Goal: Task Accomplishment & Management: Use online tool/utility

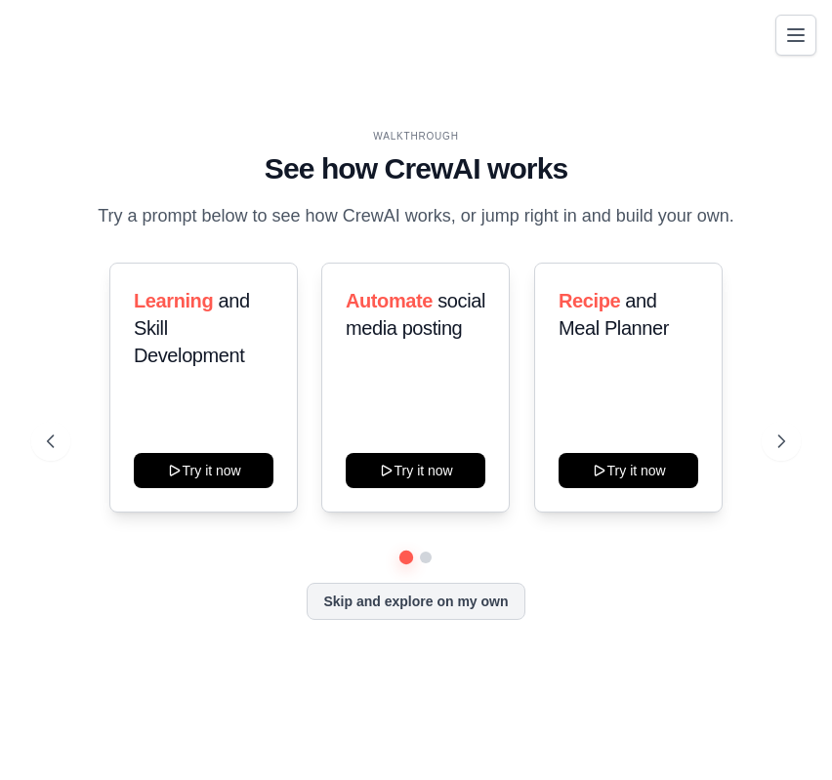
click at [805, 32] on icon "Toggle navigation" at bounding box center [795, 34] width 23 height 23
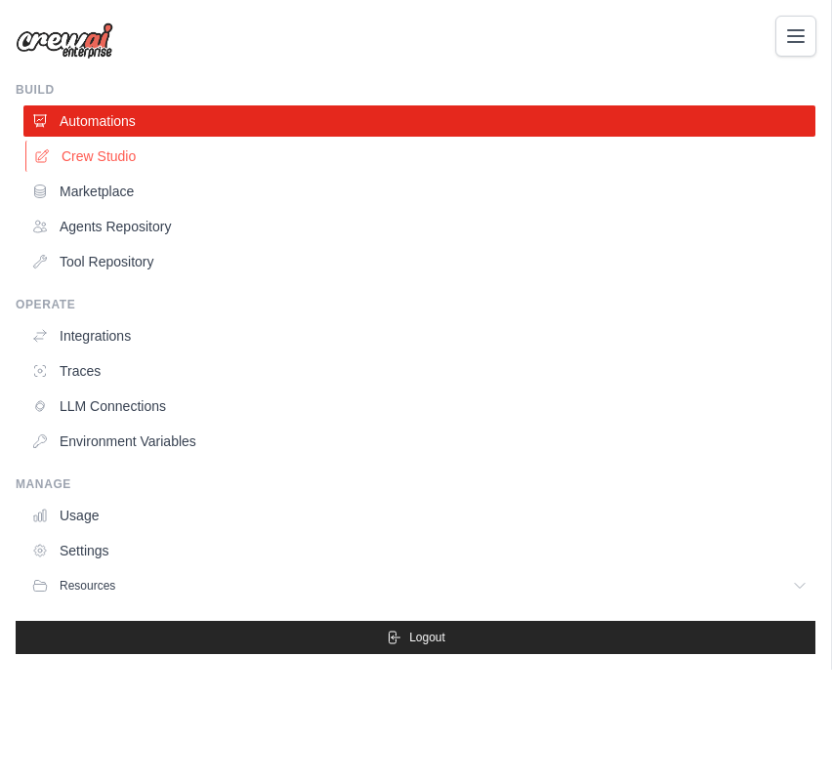
click at [119, 163] on link "Crew Studio" at bounding box center [421, 156] width 792 height 31
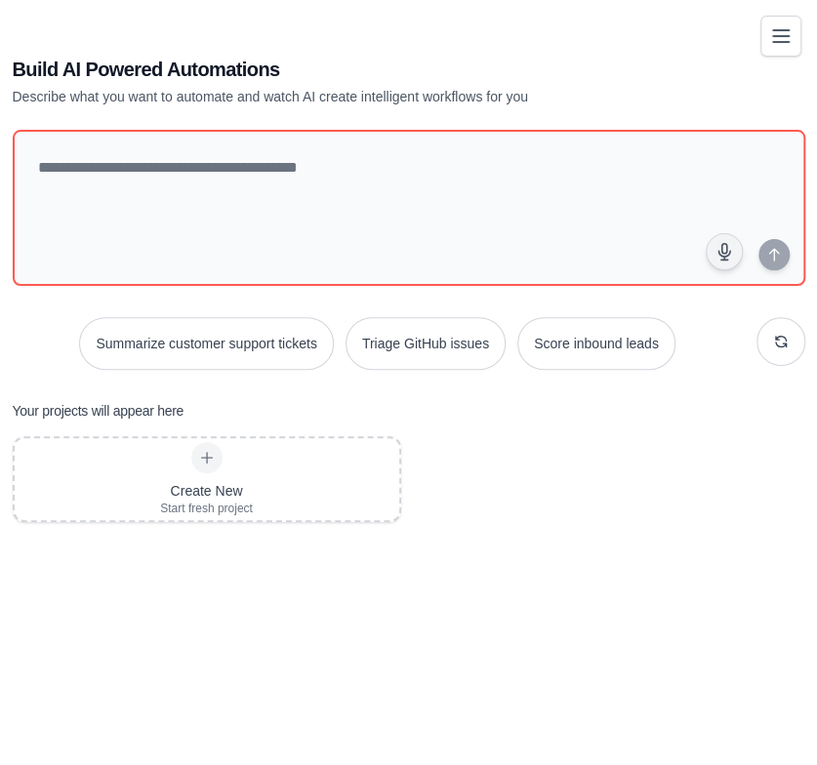
click at [592, 464] on div "Create New Start fresh project" at bounding box center [409, 592] width 793 height 312
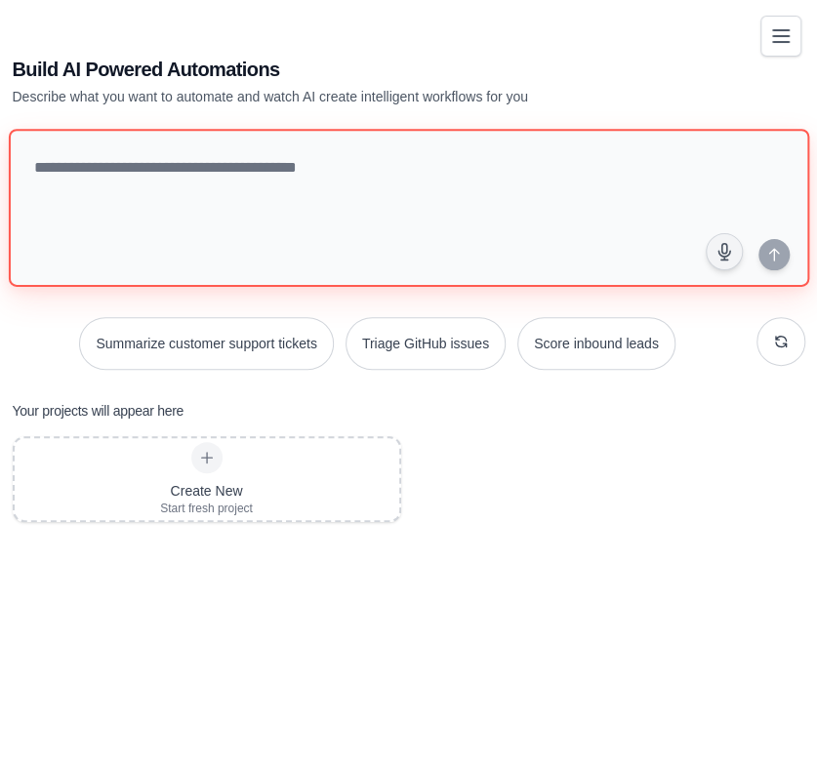
click at [164, 232] on textarea at bounding box center [408, 208] width 801 height 158
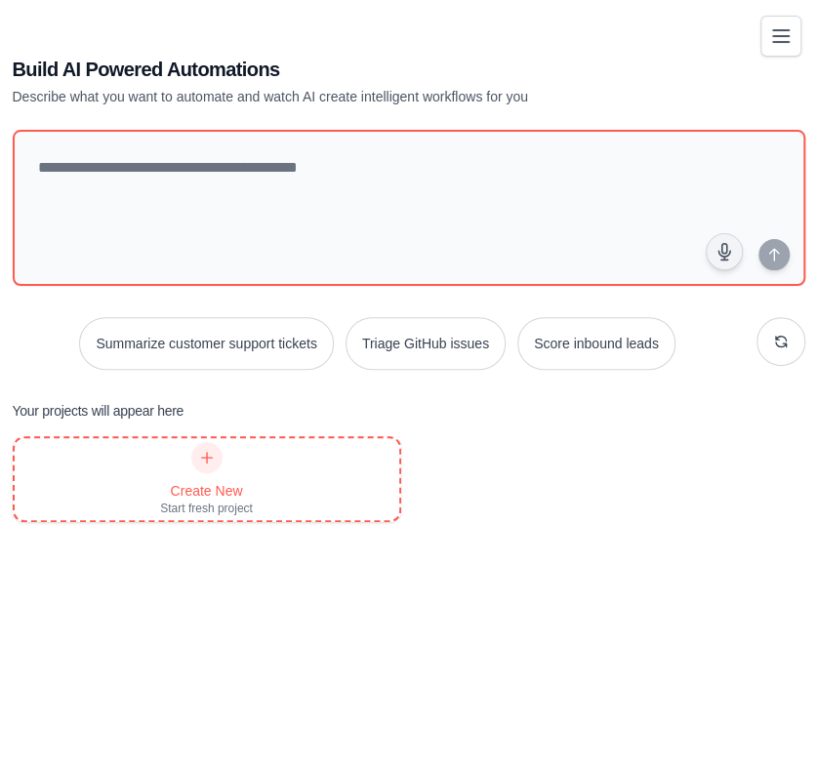
click at [214, 479] on div "Create New Start fresh project" at bounding box center [206, 479] width 93 height 74
click at [246, 501] on div "Create New" at bounding box center [206, 491] width 93 height 20
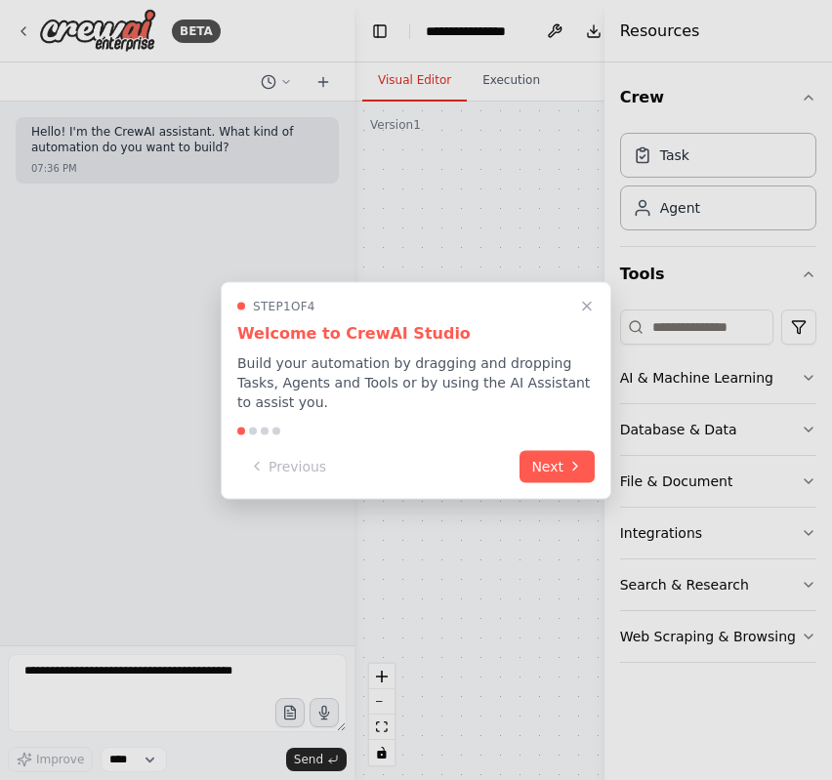
click at [557, 437] on div "Step 1 of 4 Welcome to CrewAI Studio Build your automation by dragging and drop…" at bounding box center [416, 390] width 391 height 218
click at [560, 448] on button "Next" at bounding box center [556, 464] width 75 height 32
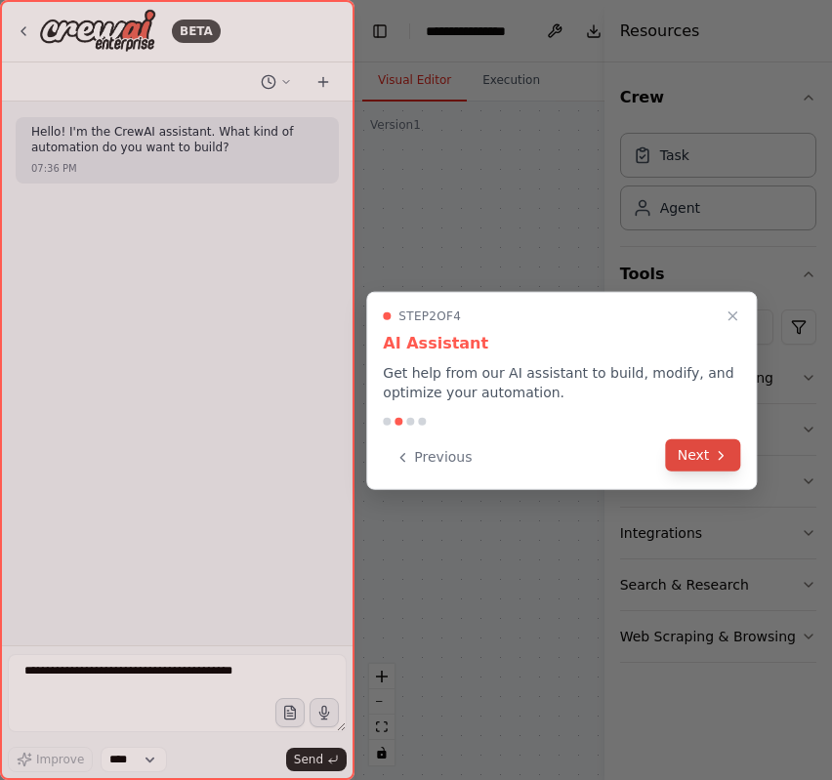
click at [709, 456] on button "Next" at bounding box center [703, 455] width 75 height 32
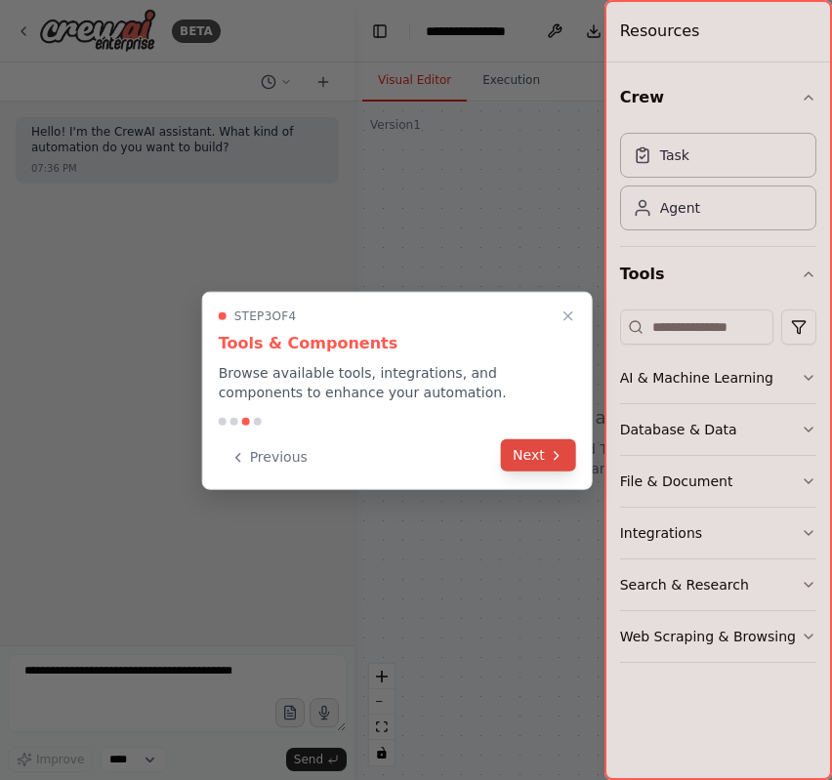
click at [550, 460] on icon at bounding box center [557, 455] width 16 height 16
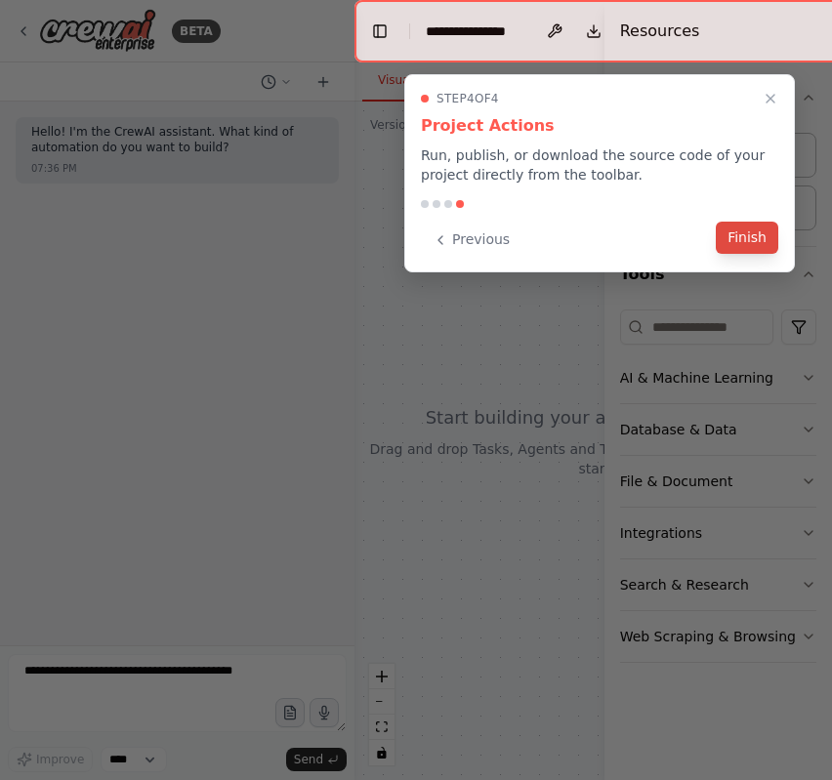
click at [738, 241] on button "Finish" at bounding box center [747, 238] width 62 height 32
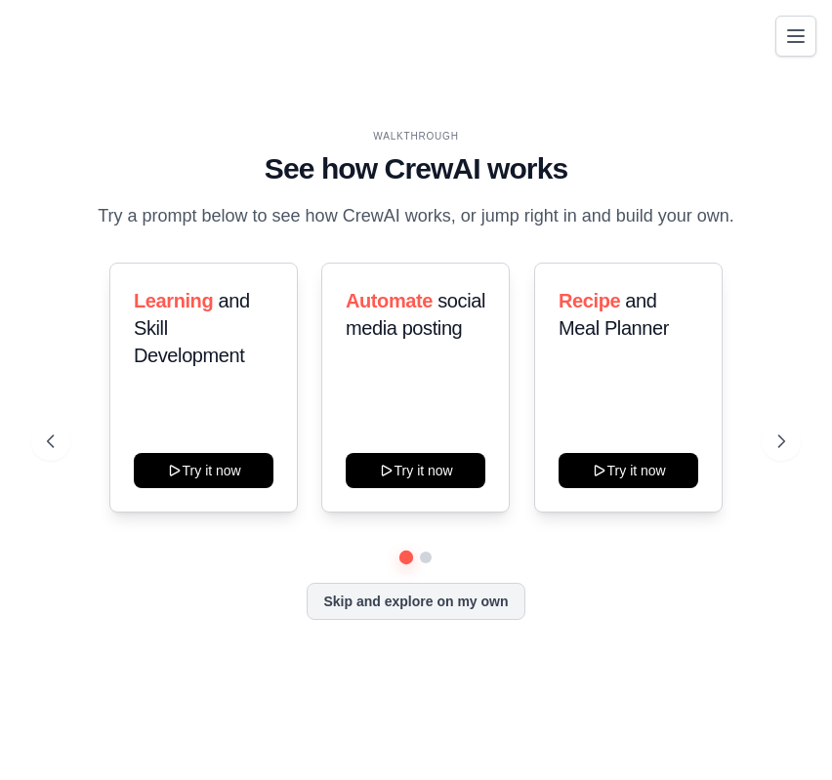
click at [770, 35] on div "WALKTHROUGH See how CrewAI works Try a prompt below to see how CrewAI works, or…" at bounding box center [415, 390] width 785 height 741
click at [789, 446] on icon at bounding box center [783, 442] width 20 height 20
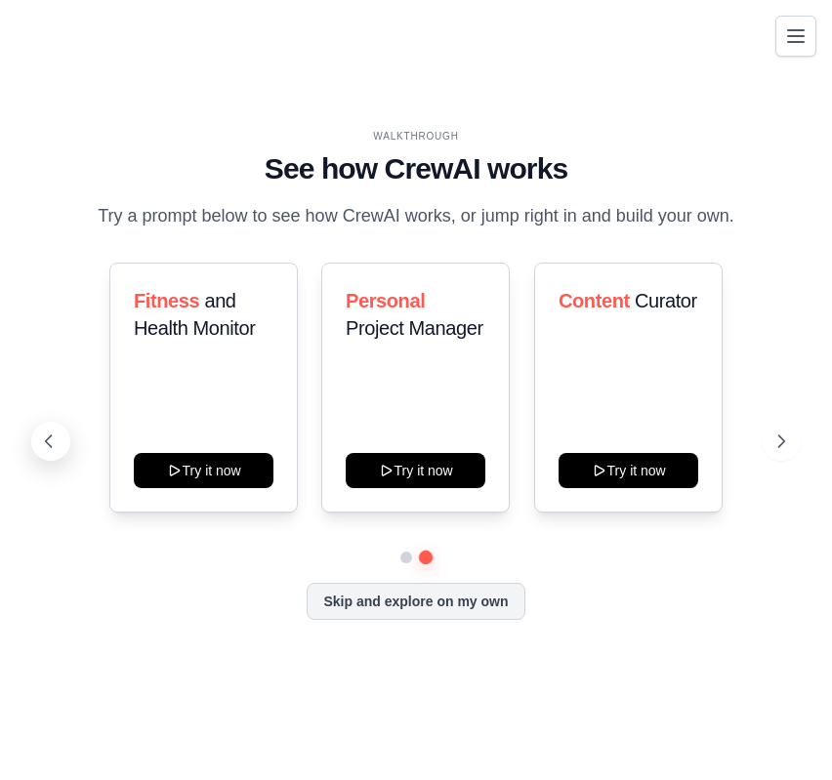
click at [48, 424] on button at bounding box center [50, 441] width 39 height 39
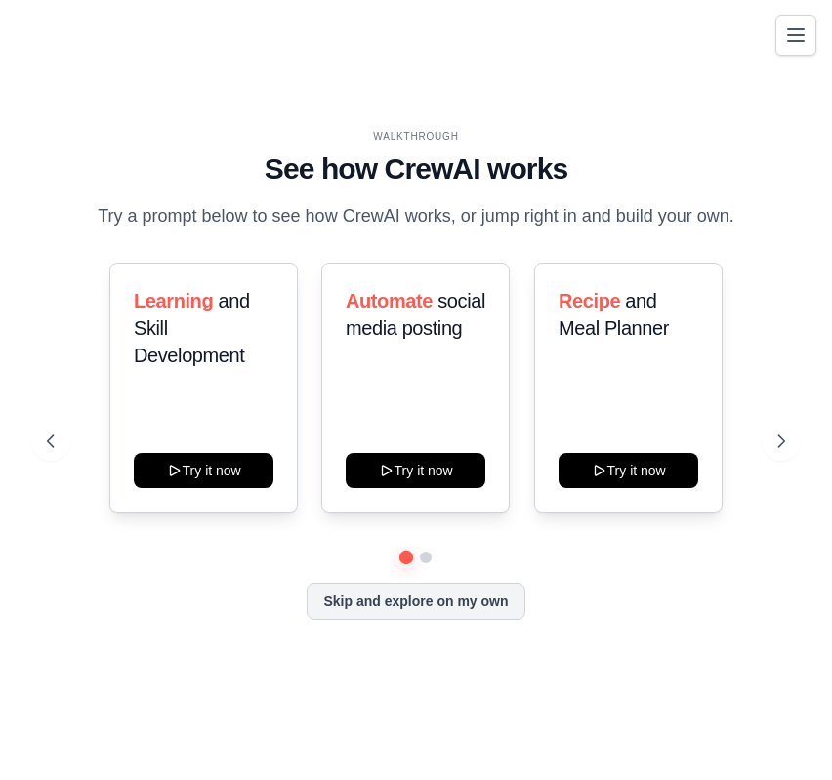
click at [788, 39] on icon "Toggle navigation" at bounding box center [795, 34] width 23 height 23
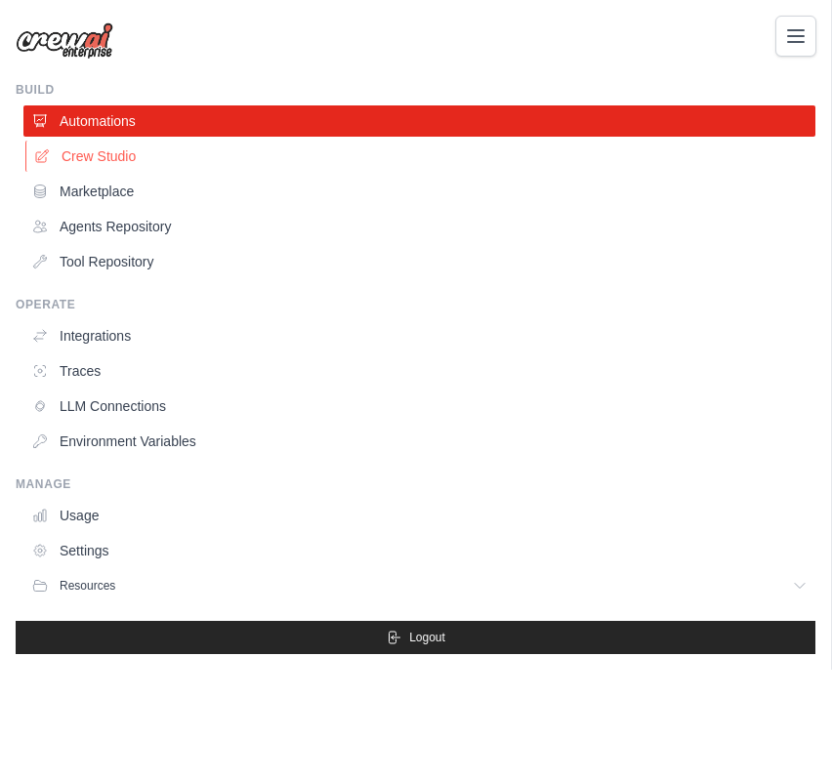
click at [131, 162] on link "Crew Studio" at bounding box center [421, 156] width 792 height 31
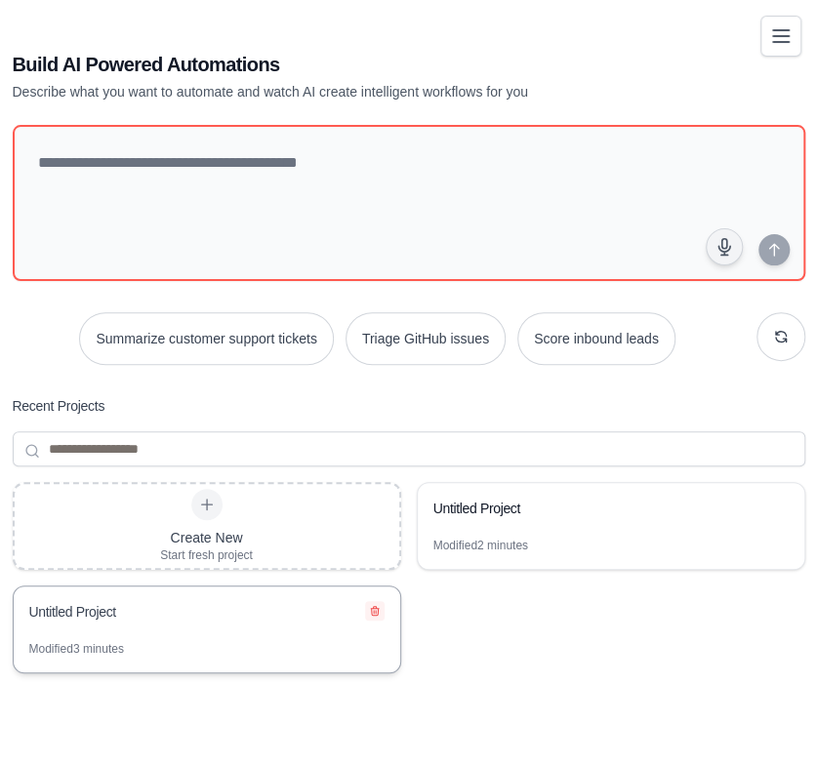
click at [381, 610] on button at bounding box center [375, 611] width 20 height 20
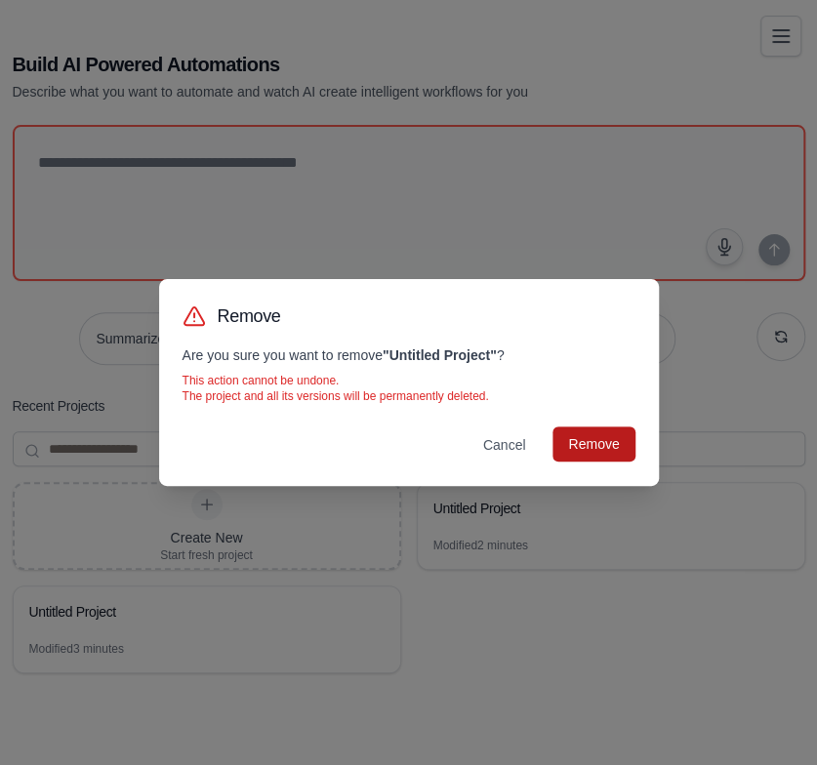
click at [599, 431] on button "Remove" at bounding box center [594, 444] width 82 height 35
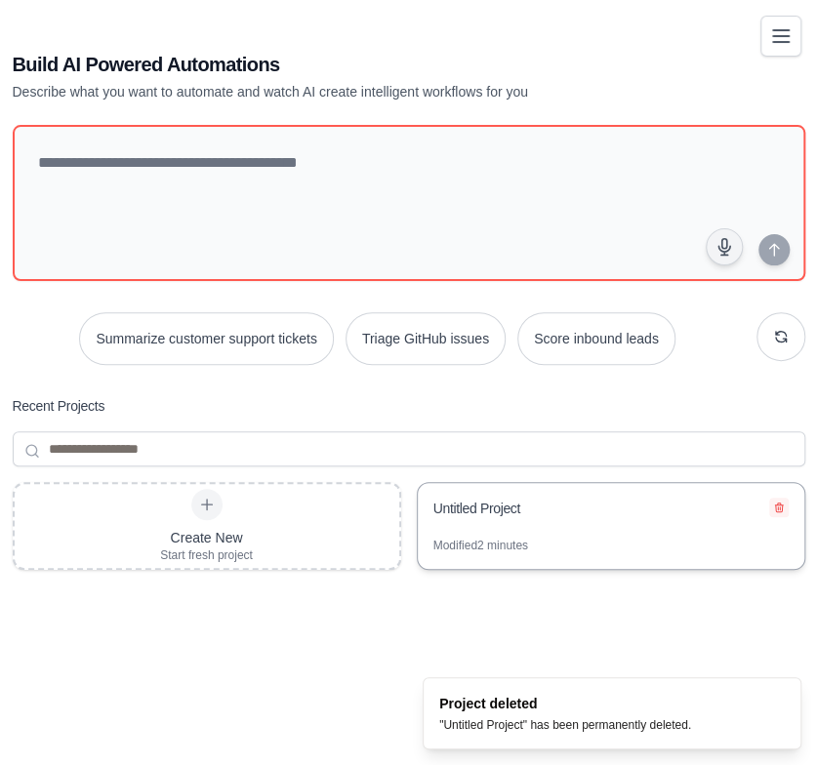
click at [777, 506] on icon at bounding box center [779, 508] width 8 height 9
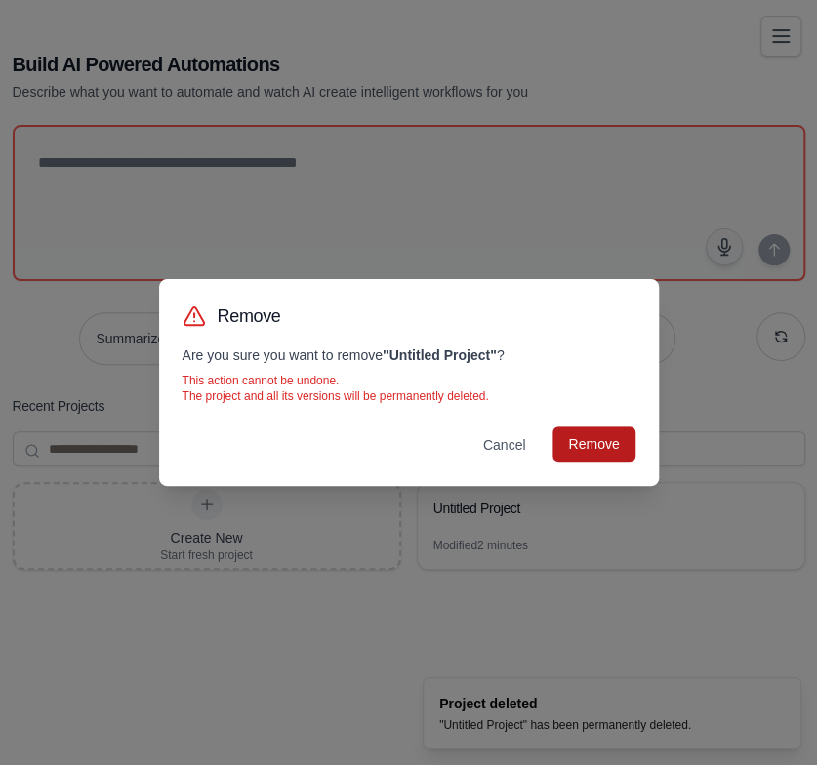
click at [588, 444] on button "Remove" at bounding box center [594, 444] width 82 height 35
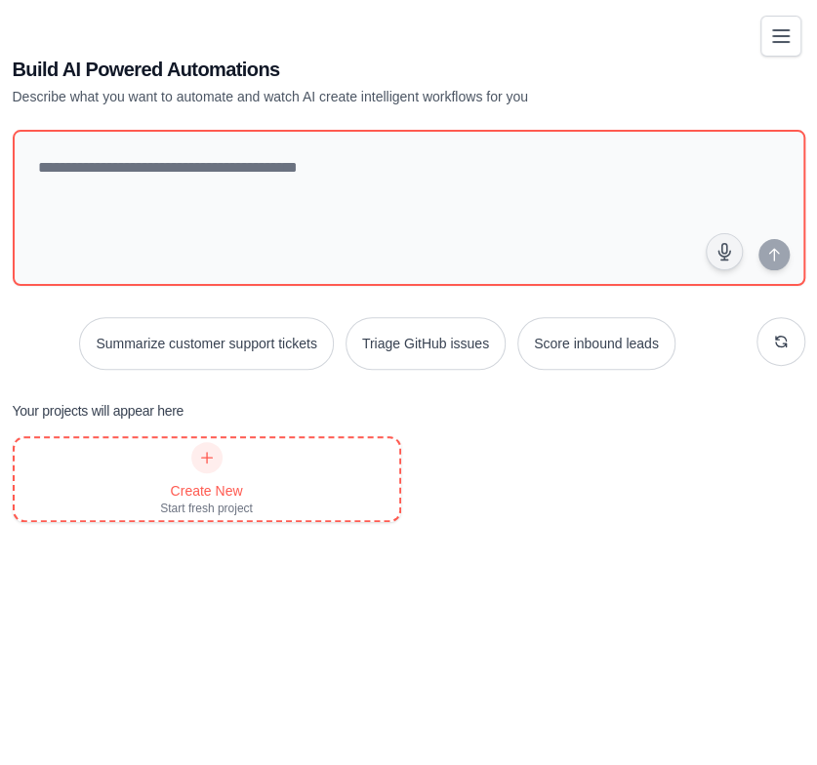
click at [268, 504] on div "Create New Start fresh project" at bounding box center [207, 479] width 385 height 82
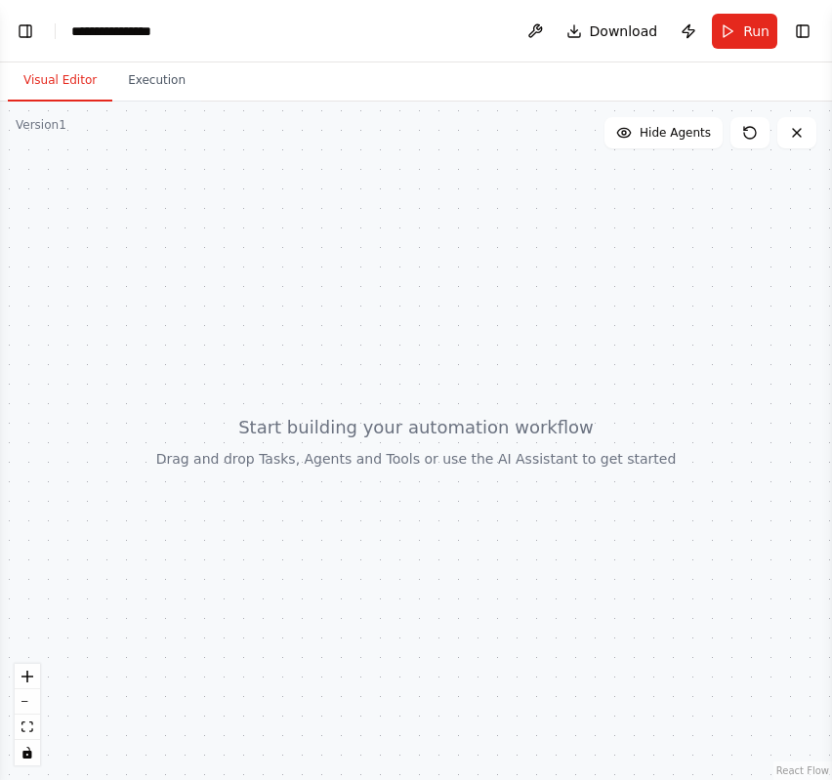
click at [61, 126] on div "Version 1" at bounding box center [41, 125] width 51 height 16
click at [106, 36] on div "**********" at bounding box center [120, 31] width 98 height 20
click at [152, 20] on header "**********" at bounding box center [416, 31] width 832 height 62
click at [137, 37] on div "**********" at bounding box center [120, 31] width 98 height 20
paste div "breadcrumb"
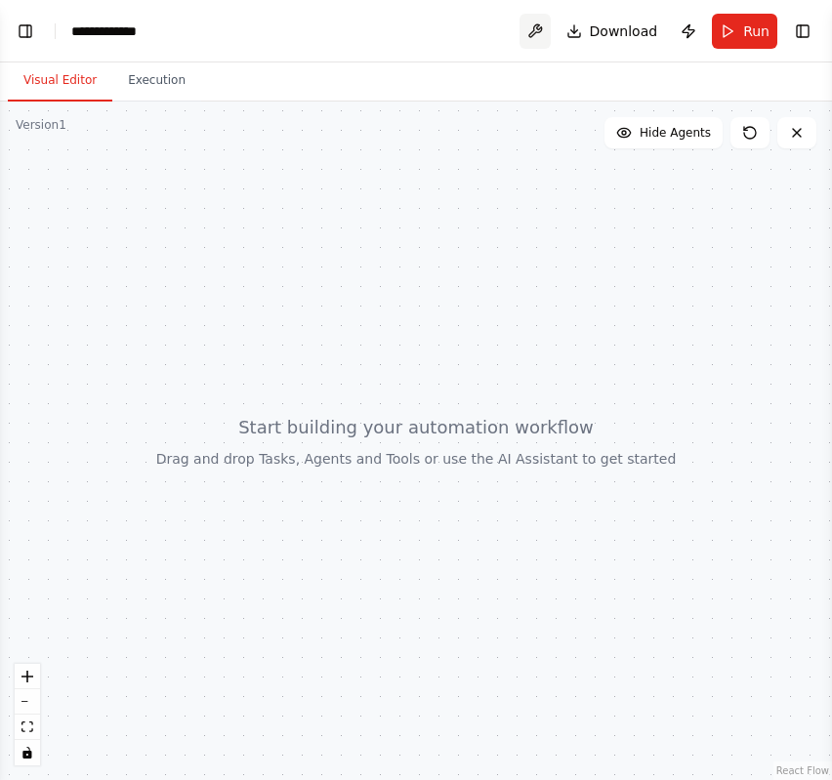
click at [529, 33] on button at bounding box center [534, 31] width 31 height 35
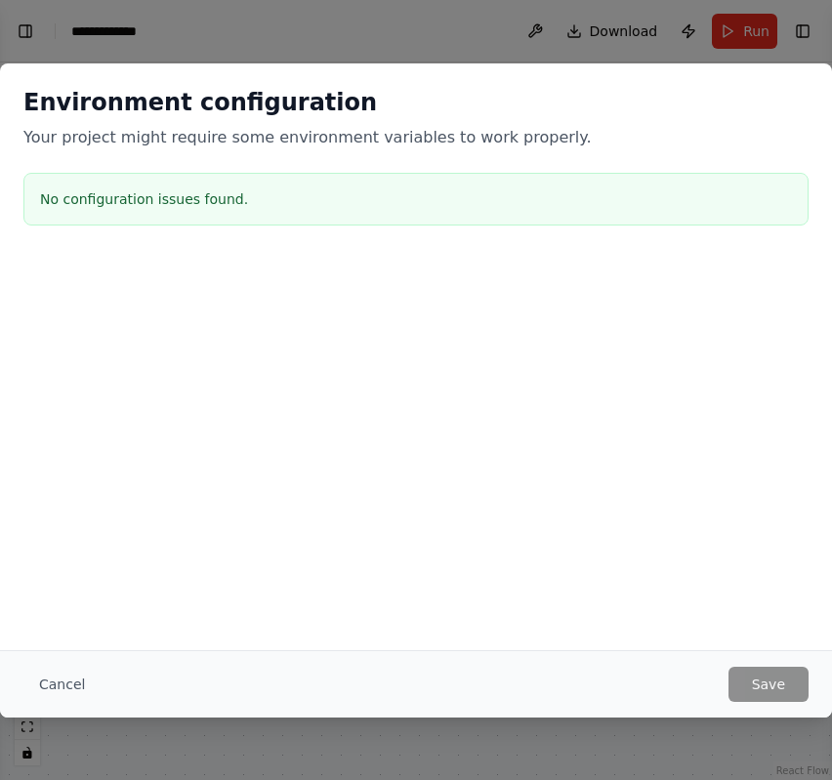
click at [100, 689] on div "Cancel Save" at bounding box center [415, 684] width 785 height 35
click at [80, 688] on button "Cancel" at bounding box center [61, 684] width 77 height 35
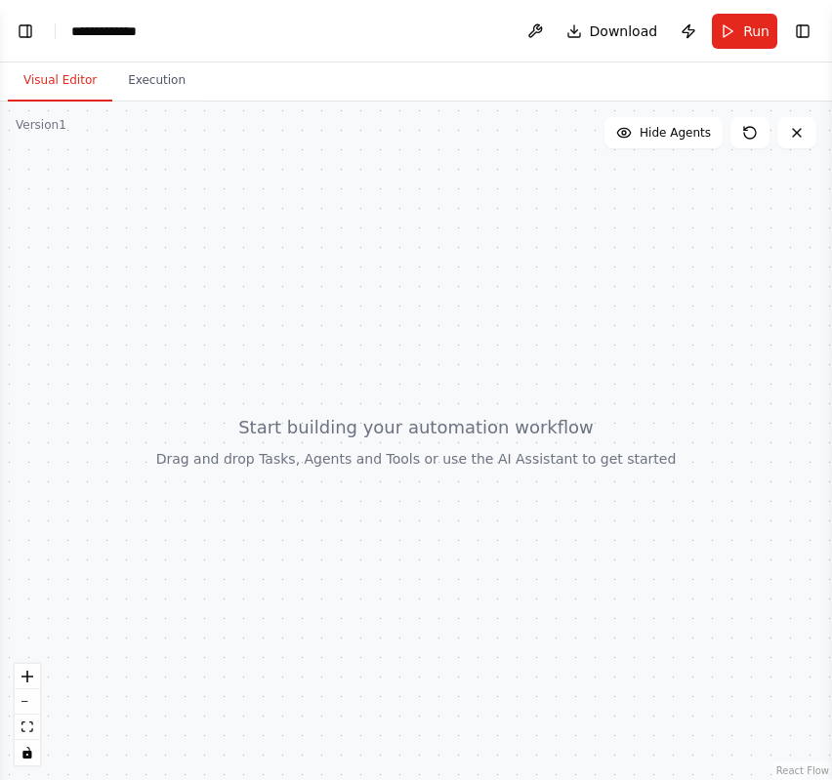
click at [286, 287] on div at bounding box center [416, 441] width 832 height 679
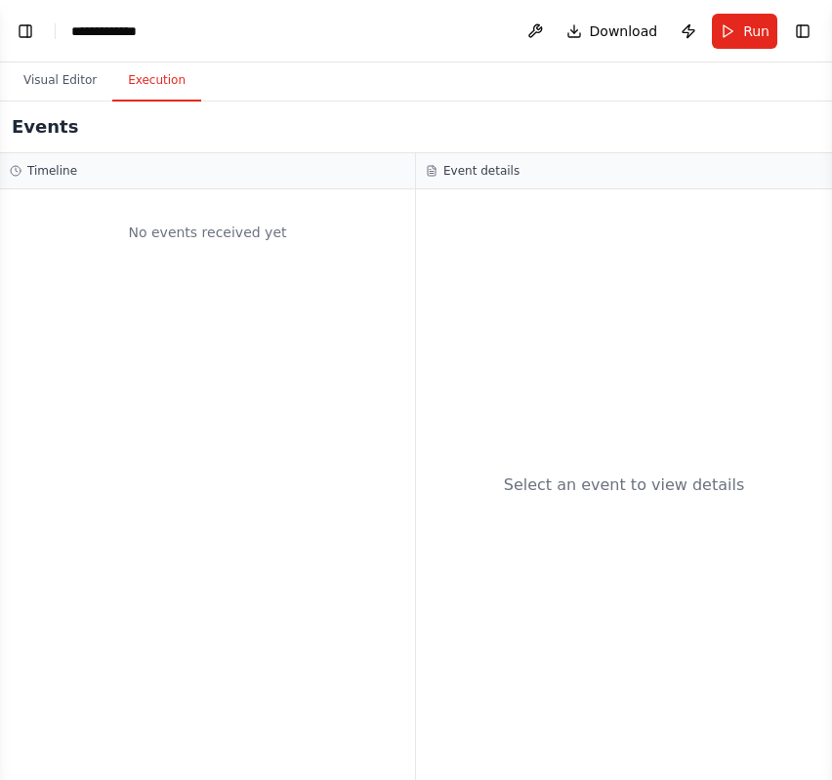
click at [165, 91] on button "Execution" at bounding box center [156, 81] width 89 height 41
click at [53, 75] on button "Visual Editor" at bounding box center [60, 81] width 104 height 41
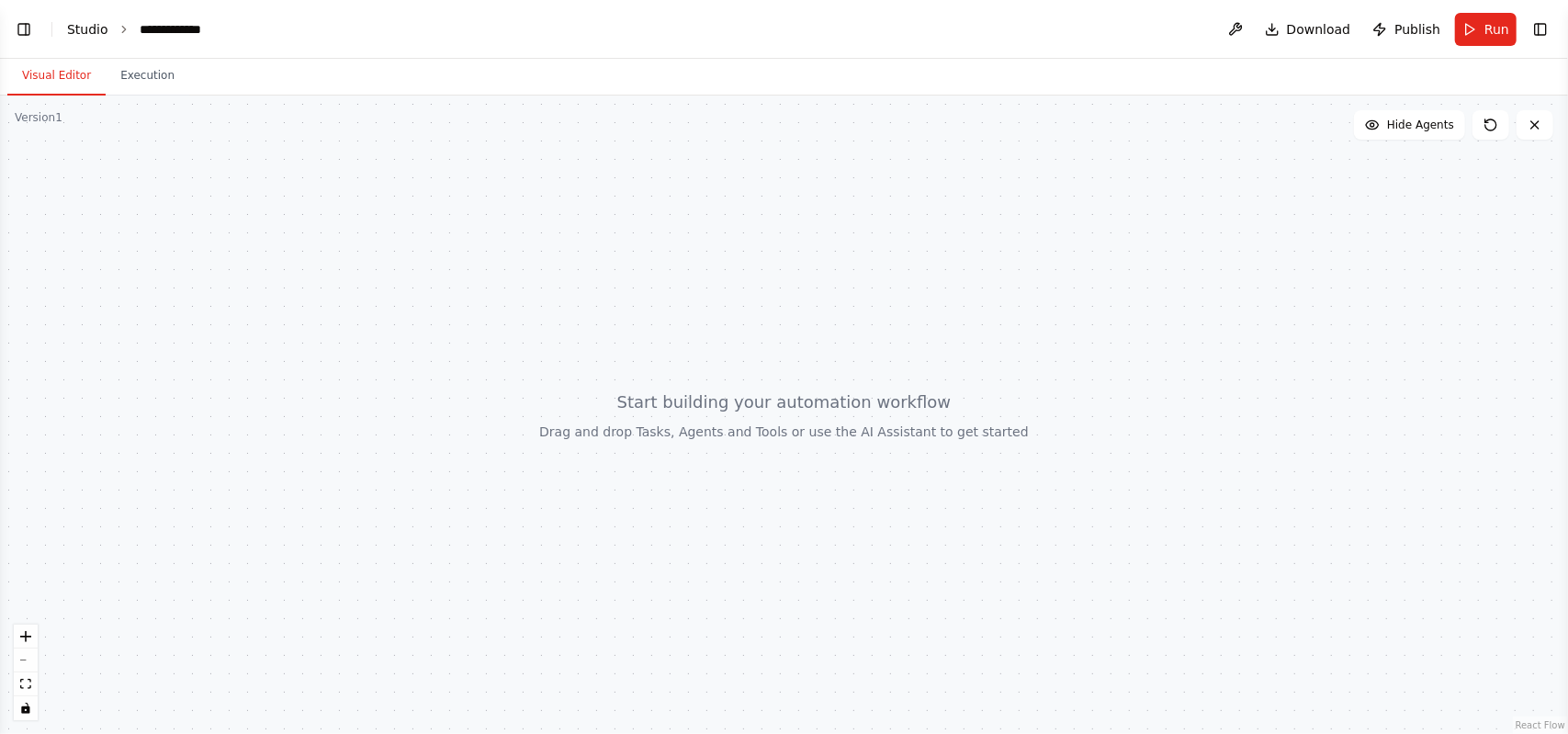
click at [87, 23] on link "Studio" at bounding box center [87, 29] width 41 height 15
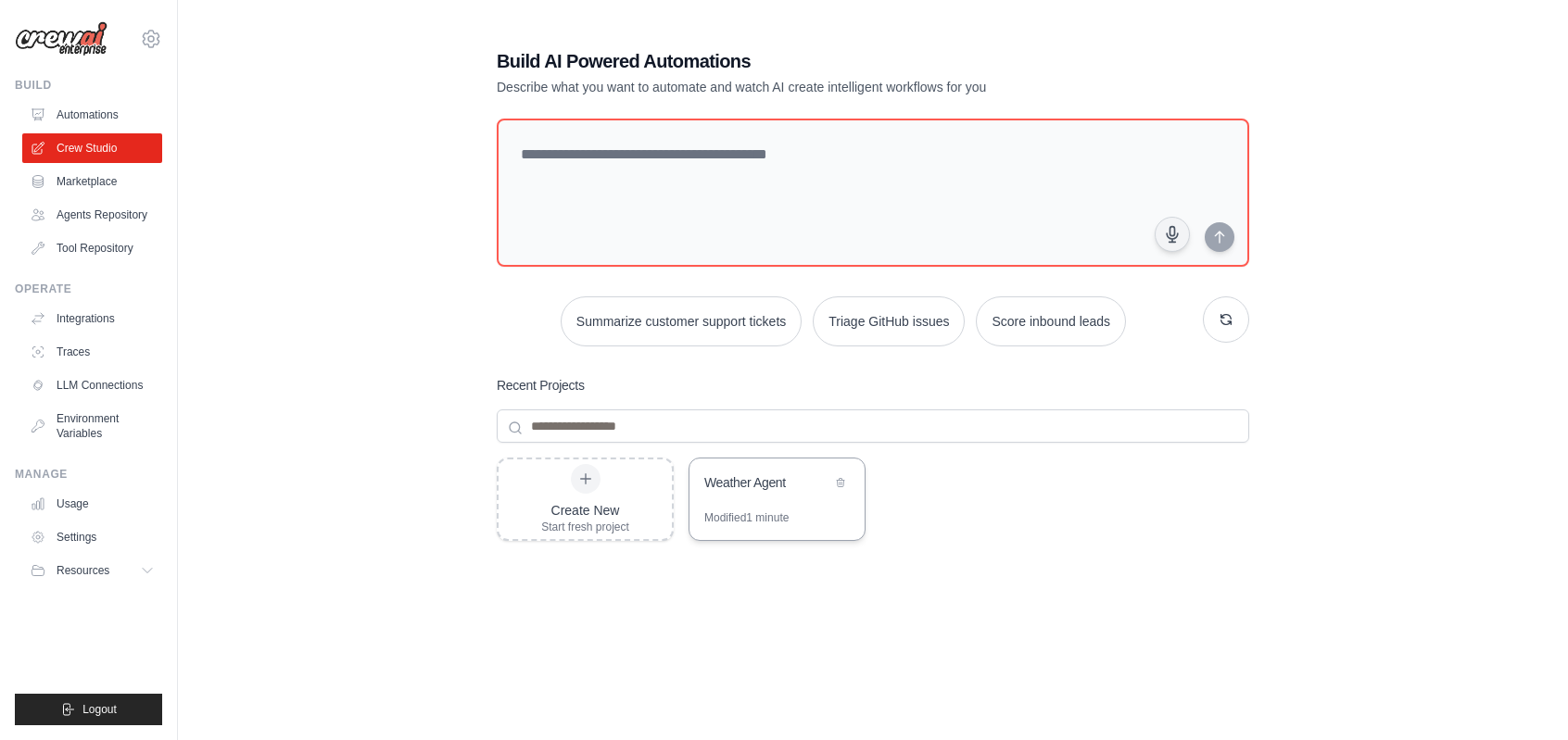
click at [790, 497] on div "Weather Agent" at bounding box center [776, 484] width 176 height 52
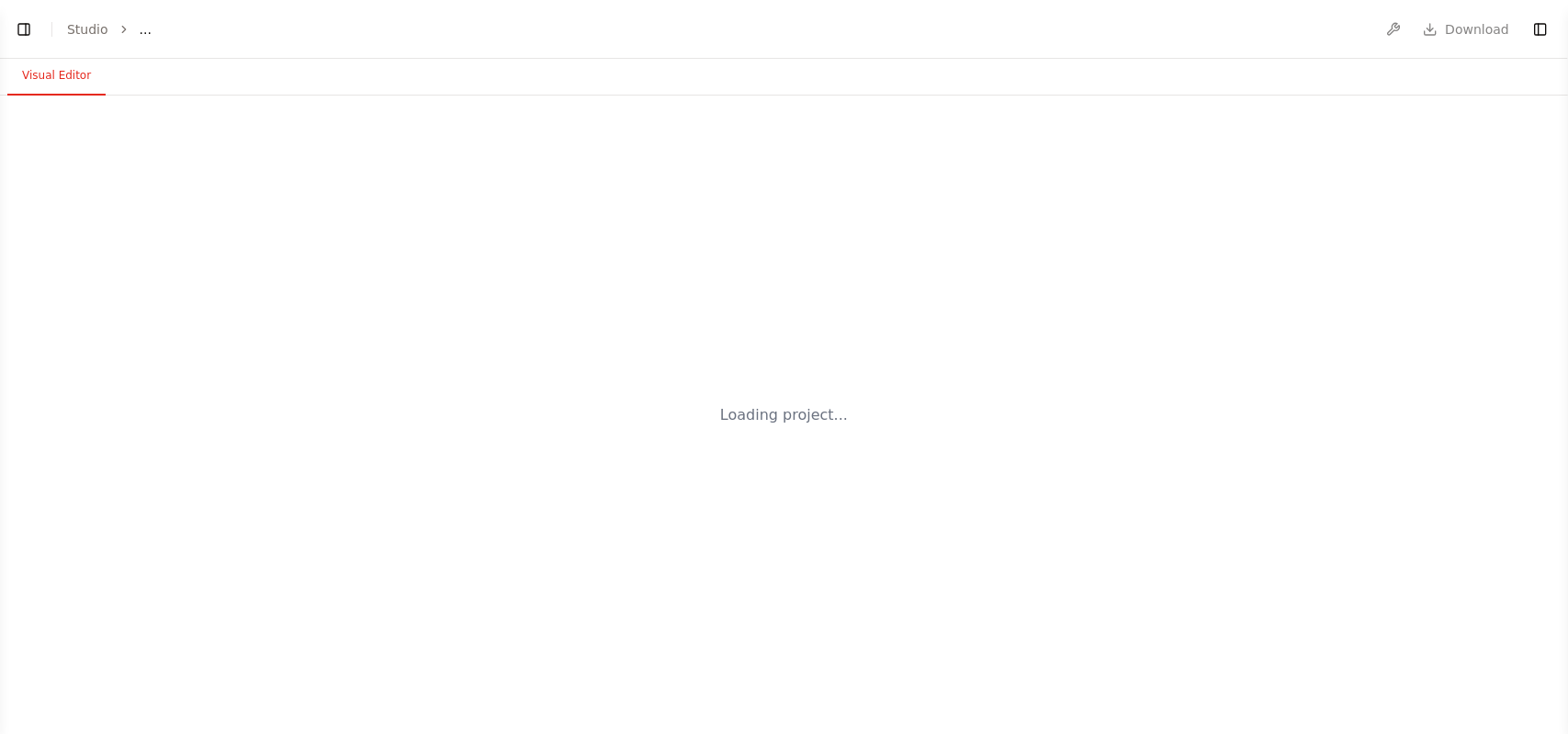
select select "****"
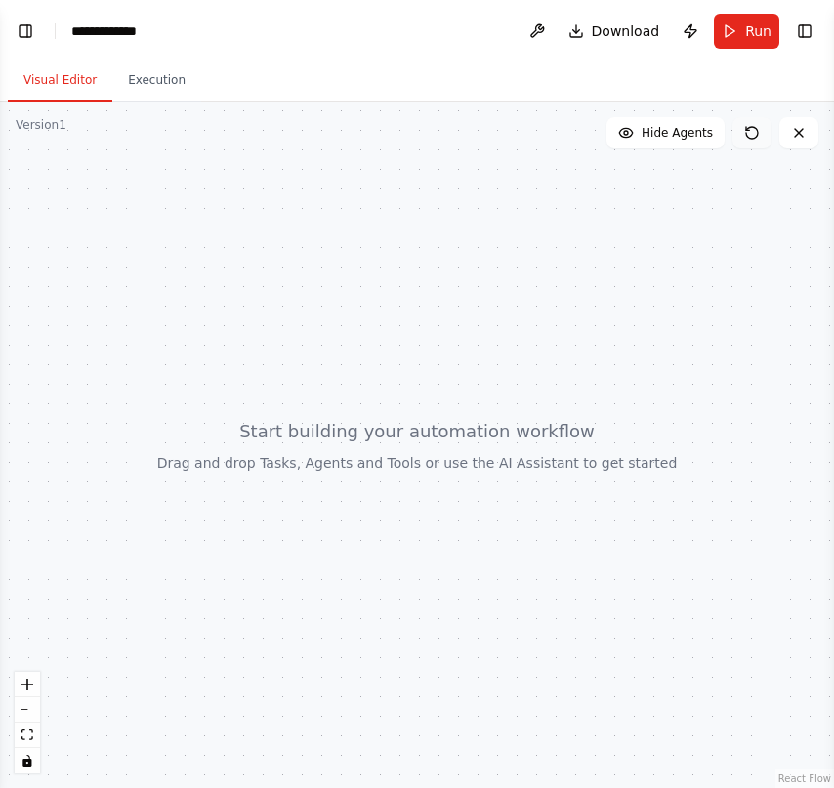
click at [758, 133] on icon at bounding box center [752, 133] width 12 height 12
click at [374, 355] on div at bounding box center [417, 445] width 834 height 686
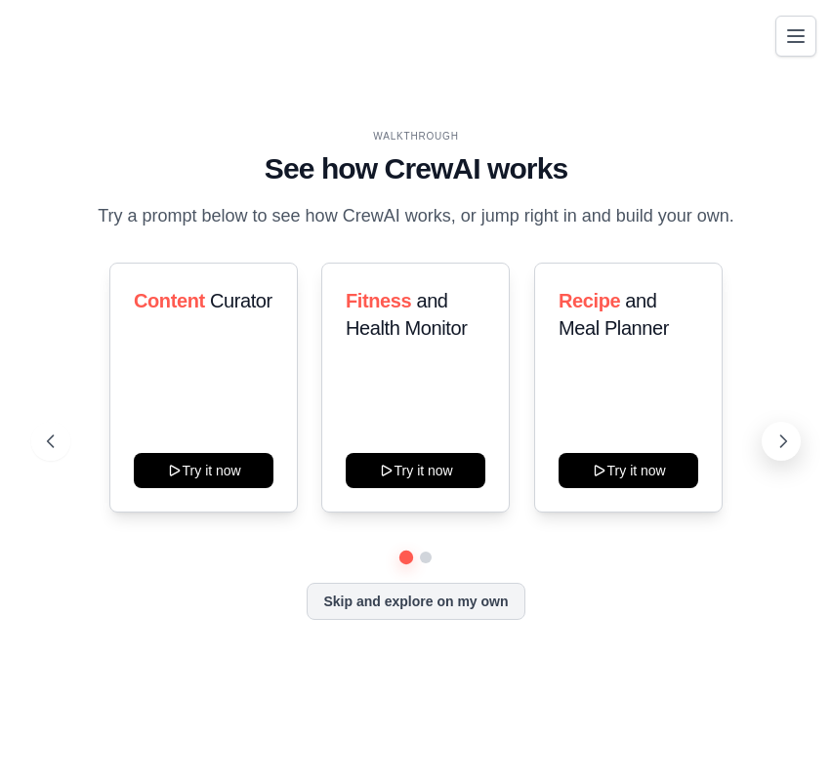
click at [793, 445] on button at bounding box center [781, 441] width 39 height 39
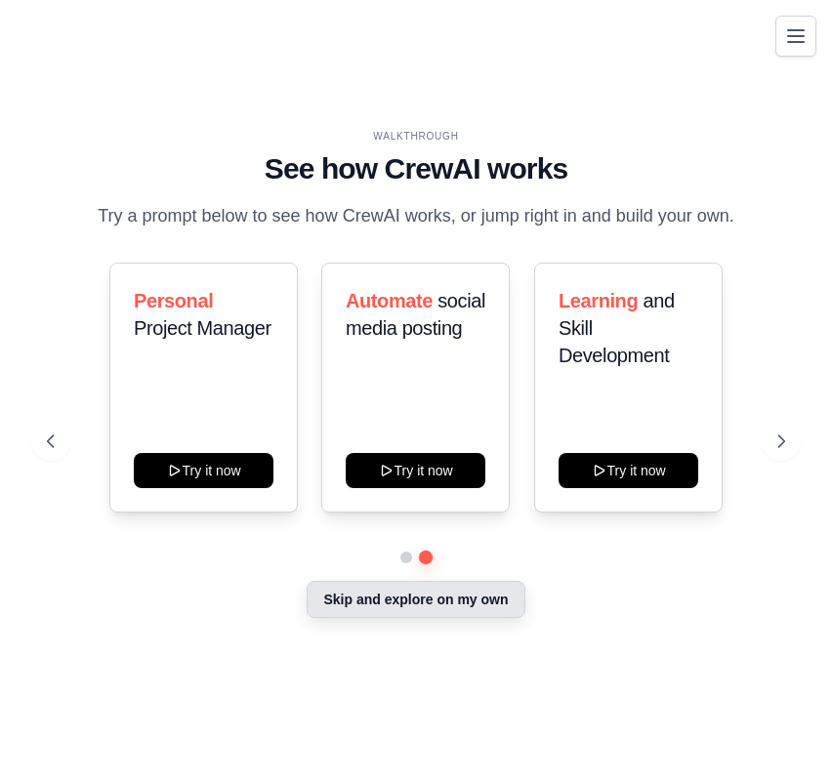
click at [410, 608] on button "Skip and explore on my own" at bounding box center [416, 599] width 218 height 37
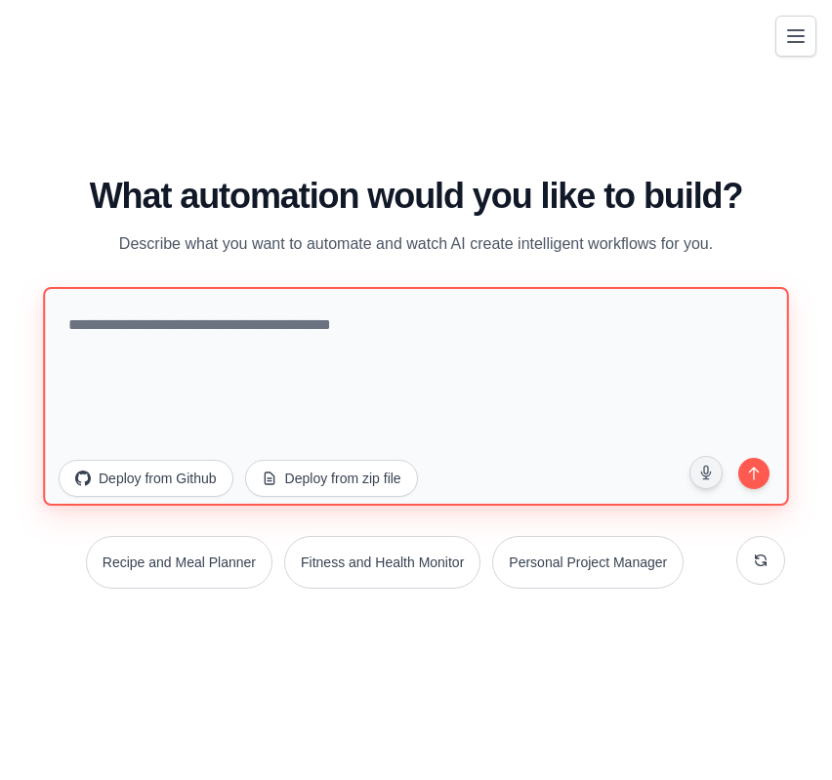
click at [478, 343] on textarea at bounding box center [416, 395] width 746 height 219
click at [398, 327] on textarea at bounding box center [416, 395] width 746 height 219
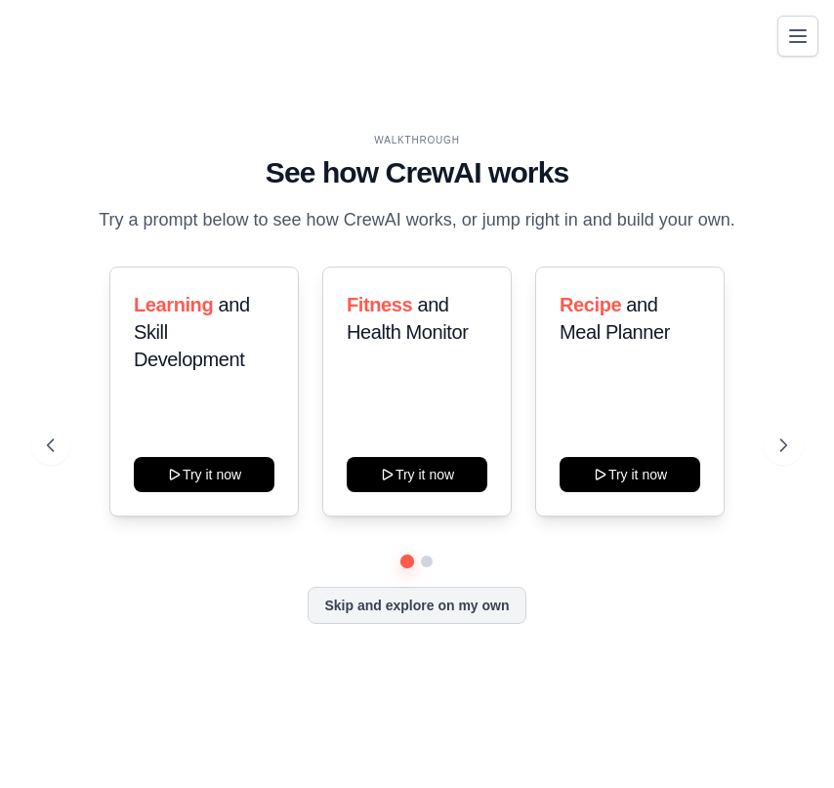
click at [764, 42] on div "WALKTHROUGH See how CrewAI works Try a prompt below to see how CrewAI works, or…" at bounding box center [416, 394] width 787 height 749
click at [777, 36] on div "WALKTHROUGH See how CrewAI works Try a prompt below to see how CrewAI works, or…" at bounding box center [416, 394] width 787 height 749
click at [787, 34] on icon "Toggle navigation" at bounding box center [797, 34] width 23 height 23
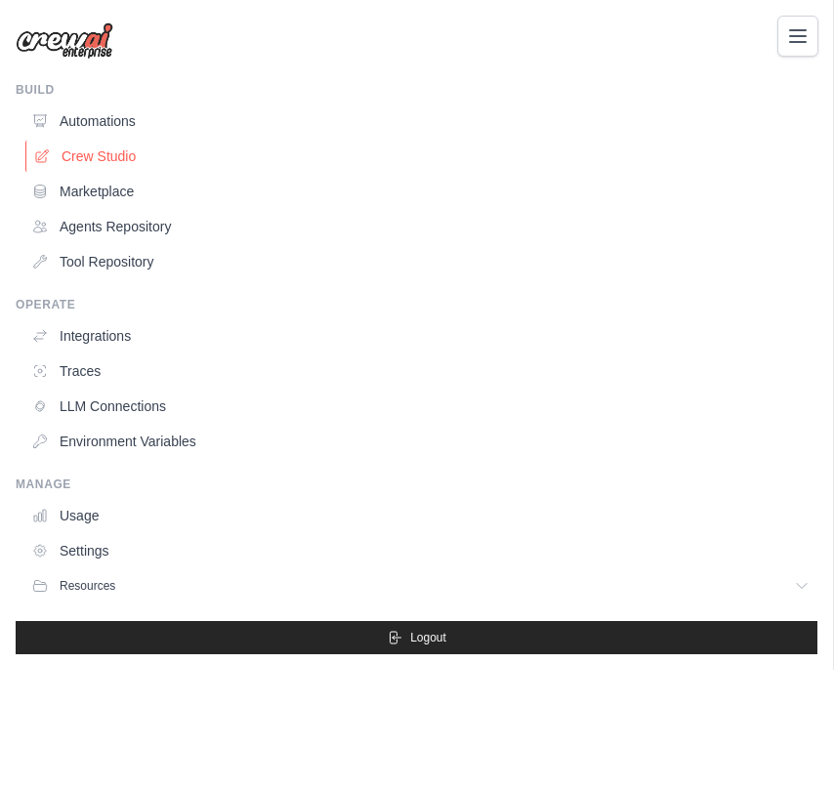
click at [125, 160] on link "Crew Studio" at bounding box center [422, 156] width 794 height 31
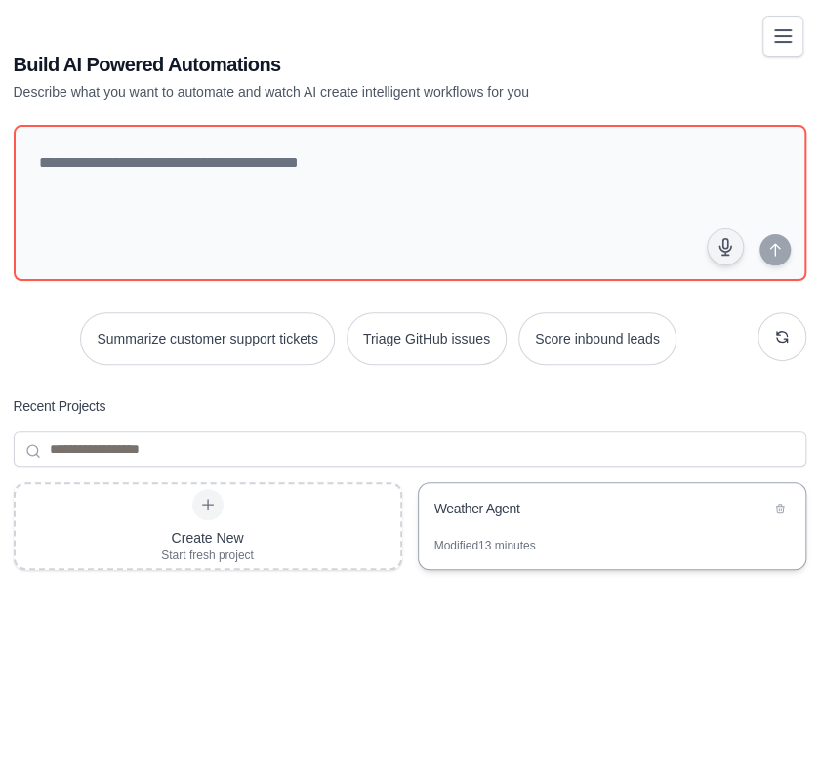
click at [503, 520] on div "Weather Agent" at bounding box center [612, 510] width 387 height 55
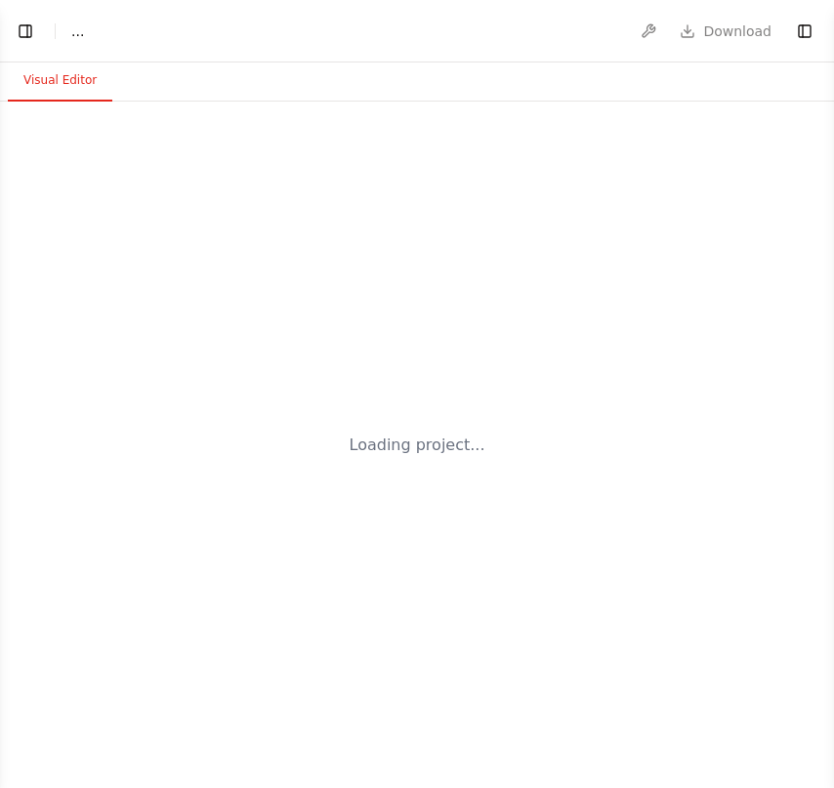
select select "****"
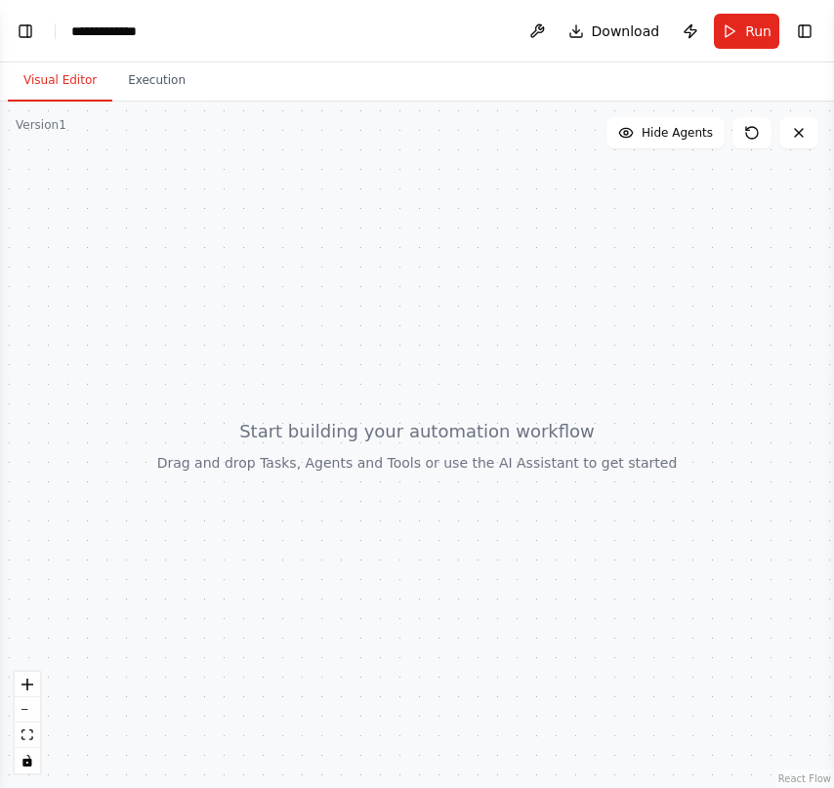
click at [385, 313] on div at bounding box center [417, 445] width 834 height 686
click at [393, 205] on div at bounding box center [417, 445] width 834 height 686
click at [243, 216] on div at bounding box center [417, 445] width 834 height 686
click at [471, 585] on div at bounding box center [417, 445] width 834 height 686
click at [31, 689] on icon "zoom in" at bounding box center [27, 685] width 12 height 12
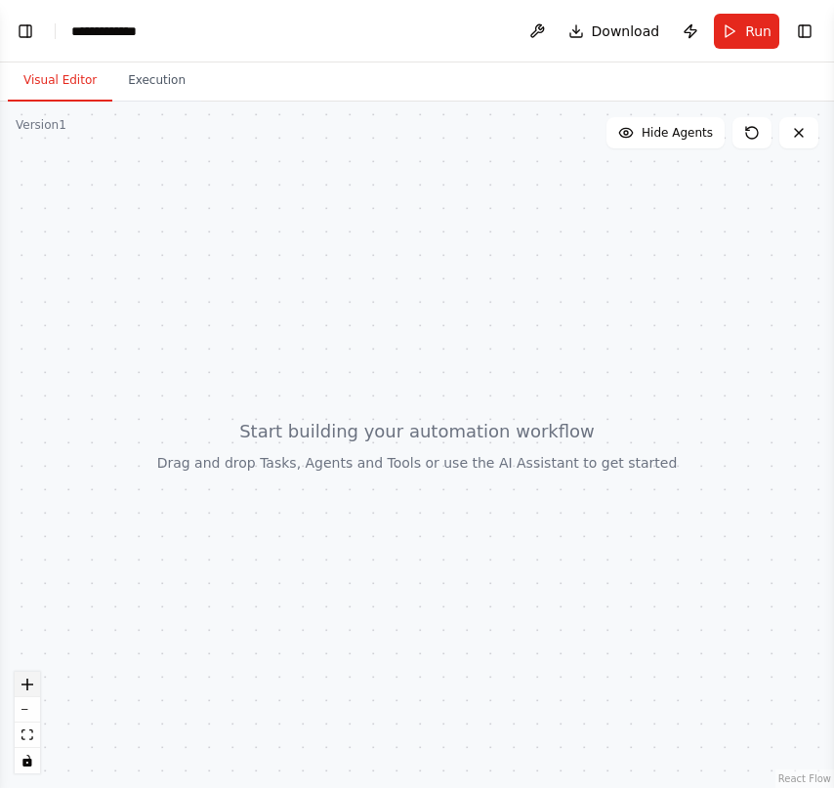
click at [35, 682] on button "zoom in" at bounding box center [27, 684] width 25 height 25
click at [159, 81] on button "Execution" at bounding box center [156, 81] width 89 height 41
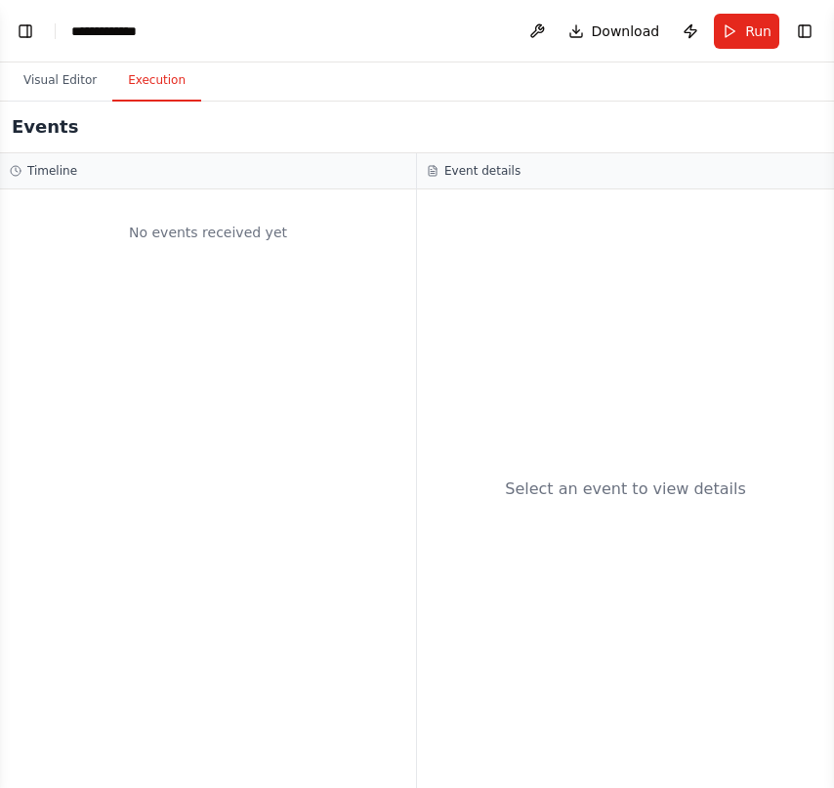
click at [164, 304] on div "No events received yet" at bounding box center [208, 488] width 416 height 599
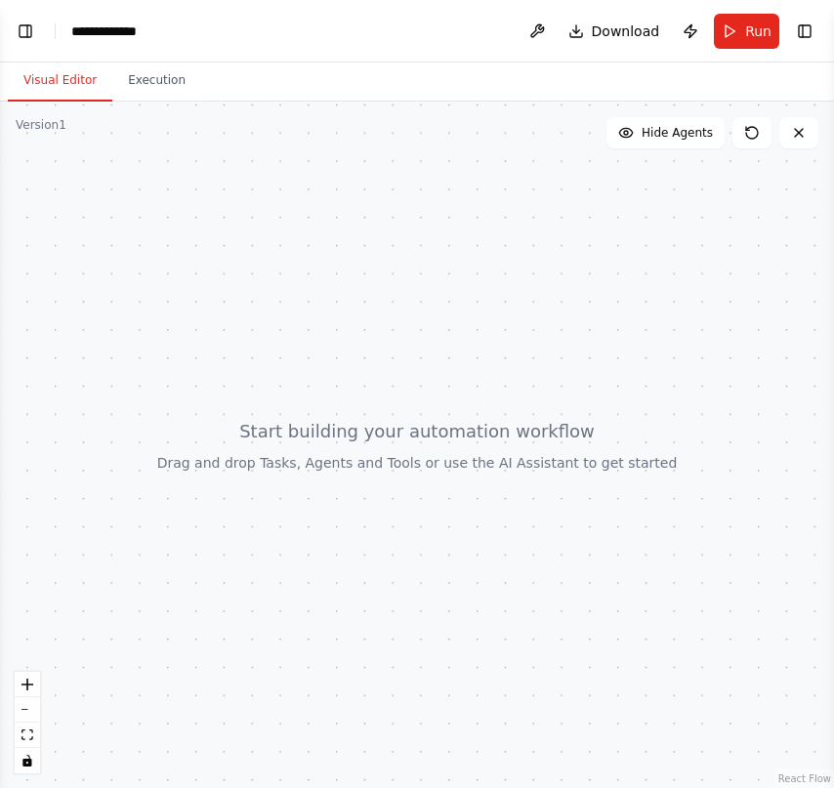
click at [90, 67] on button "Visual Editor" at bounding box center [60, 81] width 104 height 41
click at [117, 31] on div "**********" at bounding box center [118, 31] width 94 height 20
click at [23, 30] on button "Toggle Left Sidebar" at bounding box center [25, 31] width 27 height 27
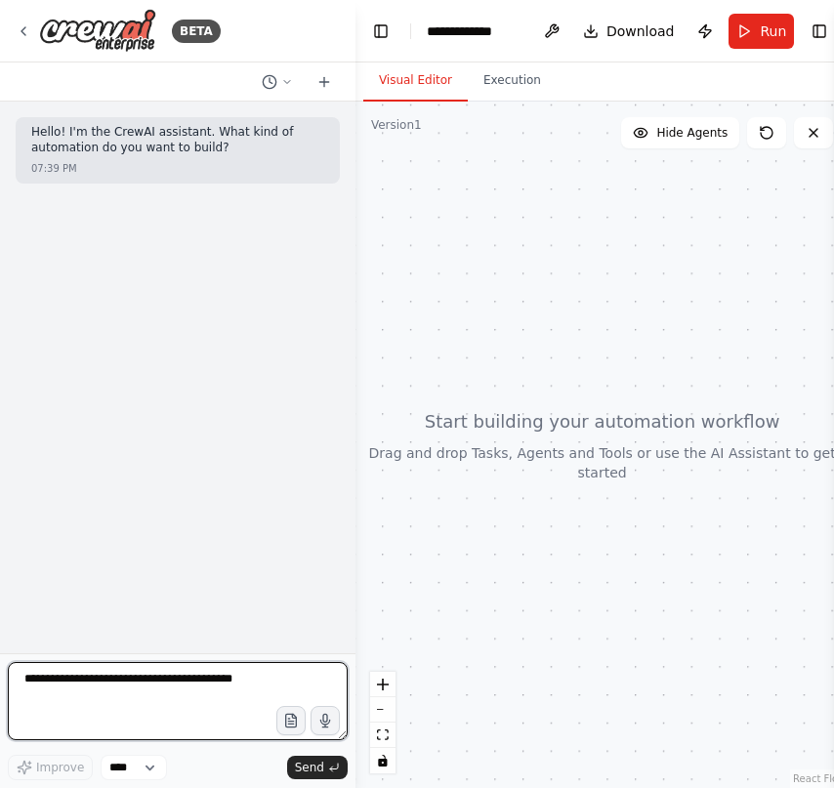
click at [178, 699] on textarea at bounding box center [178, 701] width 340 height 78
click at [704, 140] on span "Hide Agents" at bounding box center [691, 133] width 71 height 16
click at [704, 140] on span "Show Agents" at bounding box center [689, 133] width 76 height 16
click at [704, 140] on span "Hide Agents" at bounding box center [691, 133] width 71 height 16
click at [704, 140] on span "Show Agents" at bounding box center [689, 133] width 76 height 16
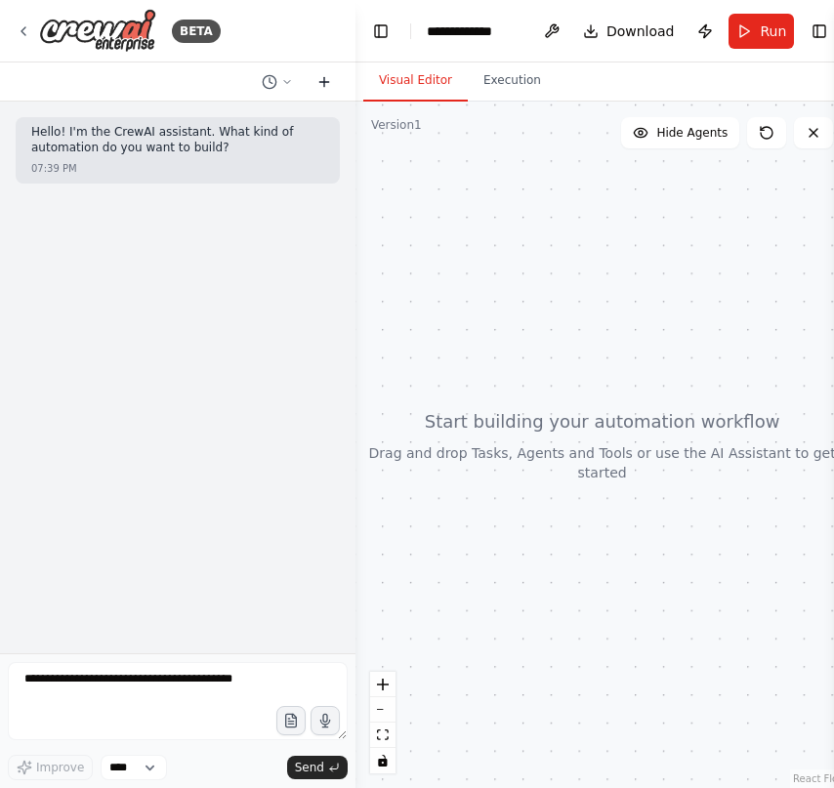
click at [330, 87] on icon at bounding box center [324, 82] width 16 height 16
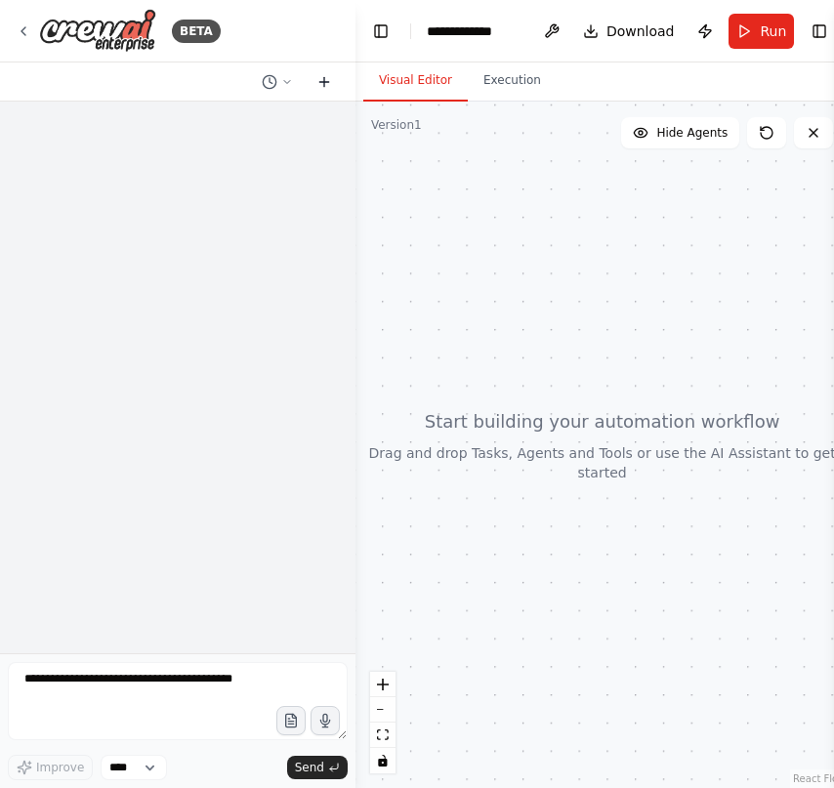
click at [330, 87] on icon at bounding box center [324, 82] width 16 height 16
click at [332, 87] on button at bounding box center [324, 81] width 31 height 23
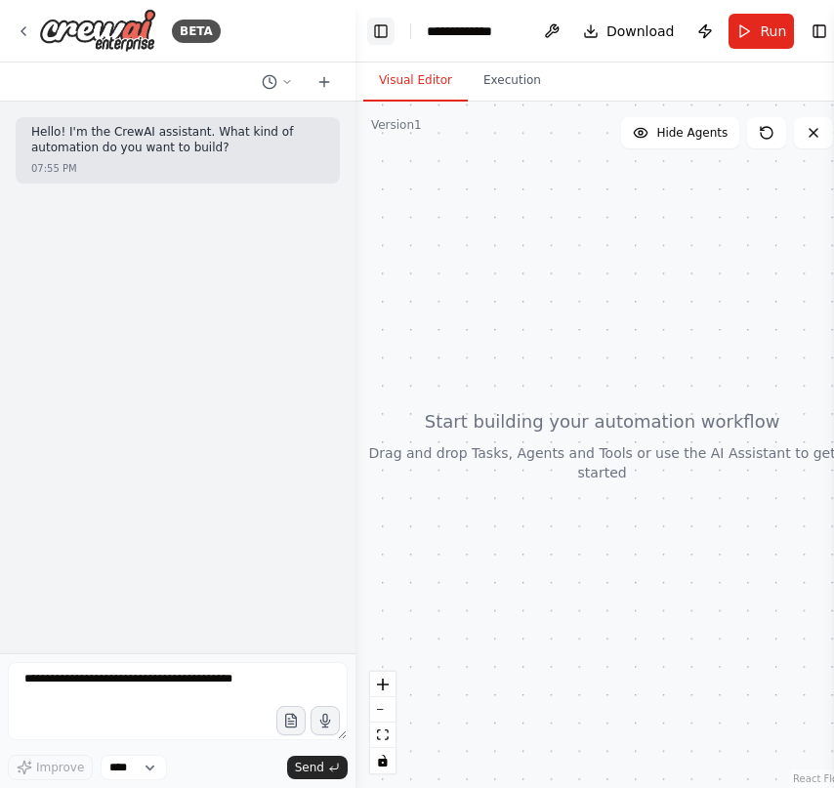
click at [380, 38] on button "Toggle Left Sidebar" at bounding box center [380, 31] width 27 height 27
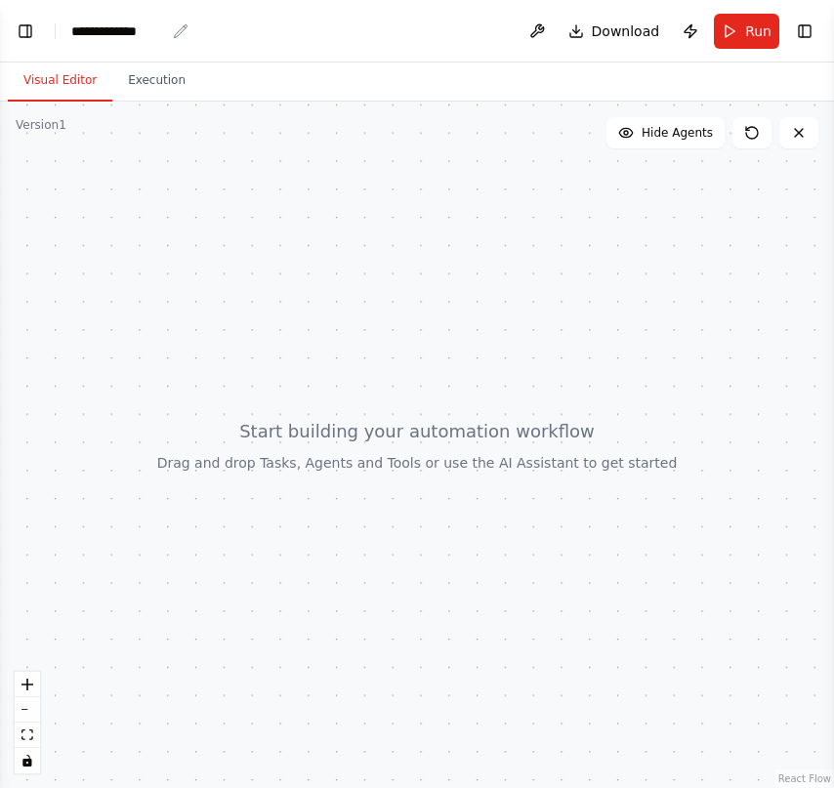
click at [132, 22] on div "**********" at bounding box center [118, 31] width 94 height 20
click at [743, 42] on button "Run" at bounding box center [746, 31] width 65 height 35
click at [545, 34] on button at bounding box center [536, 31] width 31 height 35
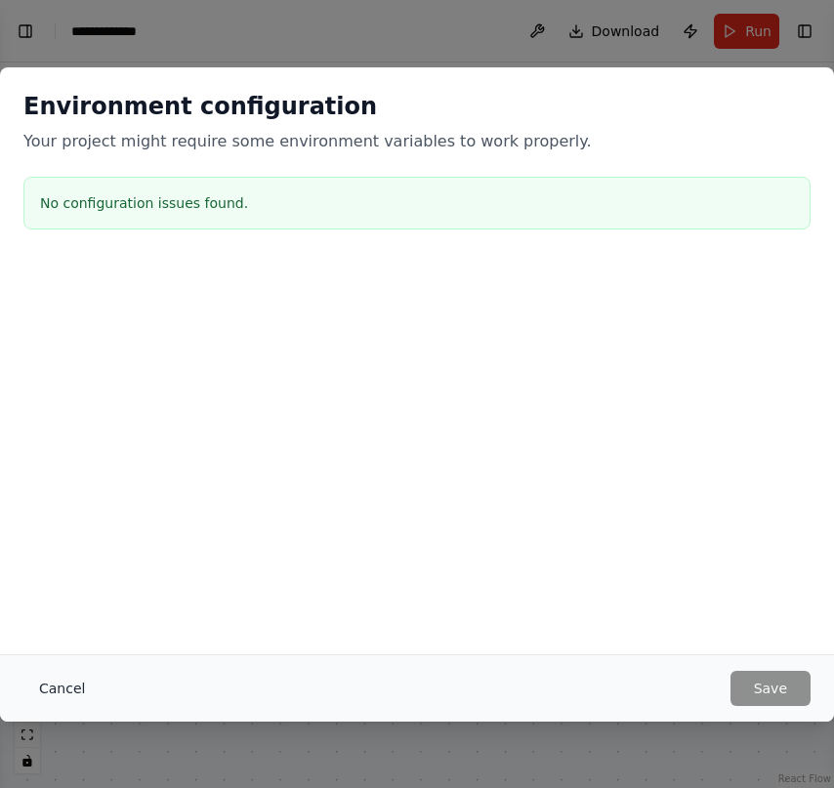
click at [36, 698] on button "Cancel" at bounding box center [61, 688] width 77 height 35
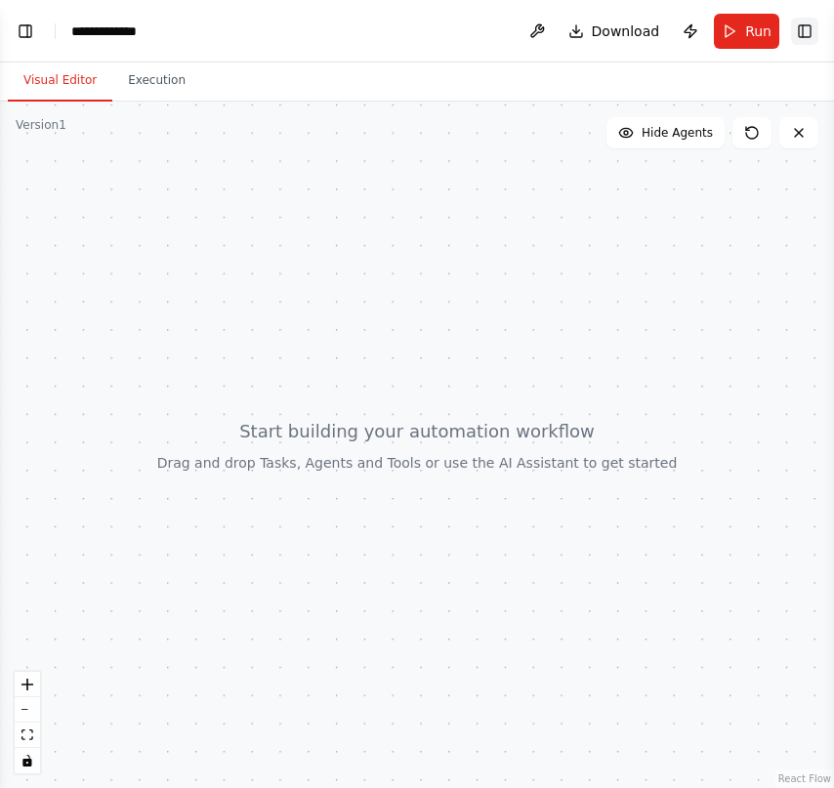
click at [803, 35] on button "Toggle Right Sidebar" at bounding box center [804, 31] width 27 height 27
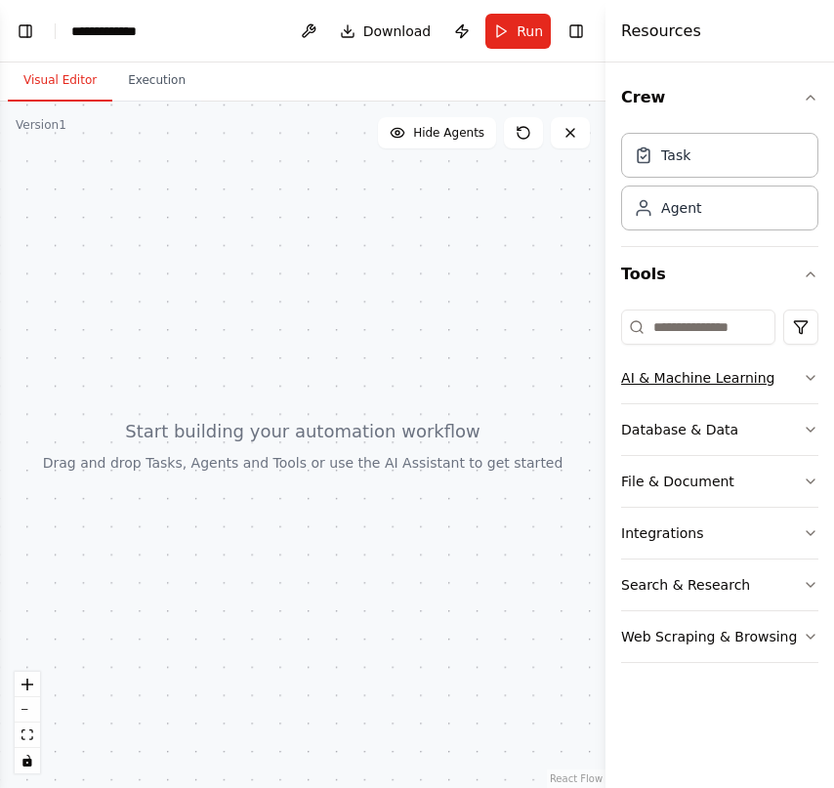
click at [741, 361] on button "AI & Machine Learning" at bounding box center [719, 377] width 197 height 51
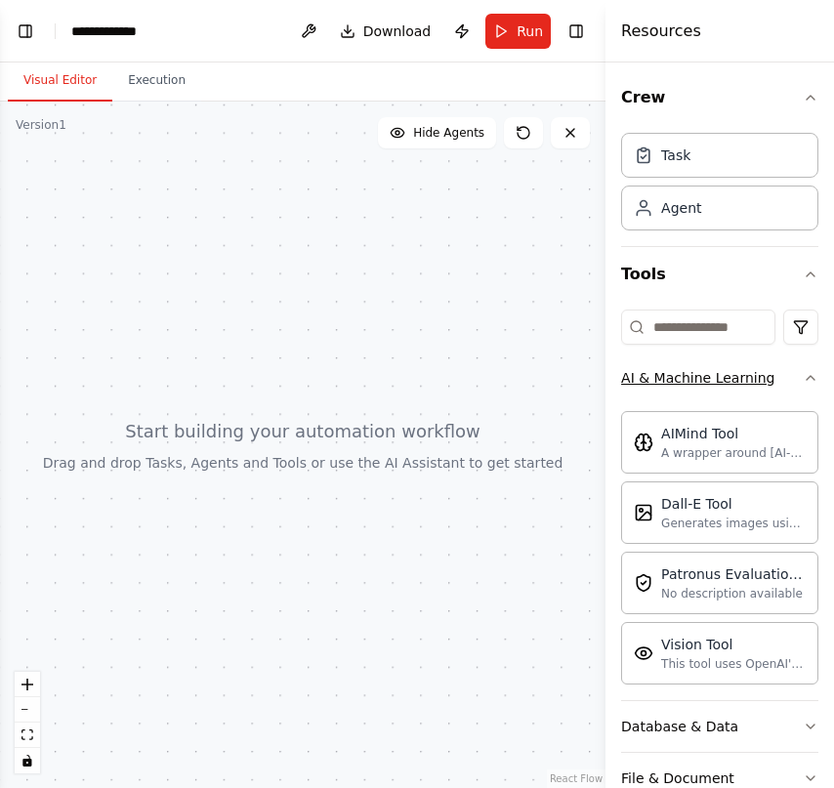
click at [756, 371] on div "AI & Machine Learning" at bounding box center [697, 378] width 153 height 20
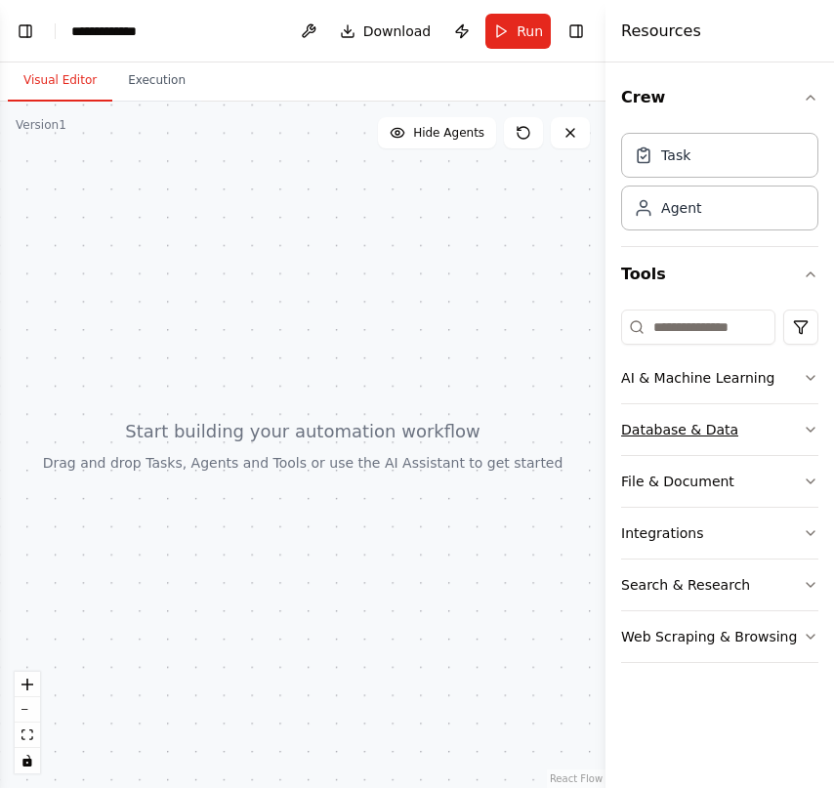
click at [773, 422] on button "Database & Data" at bounding box center [719, 429] width 197 height 51
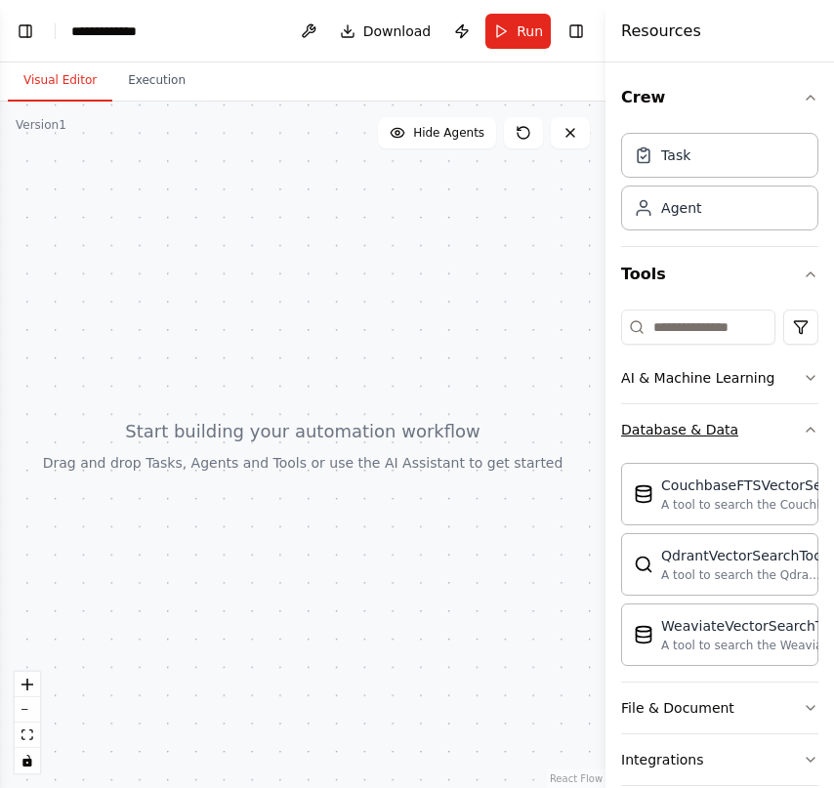
click at [768, 422] on button "Database & Data" at bounding box center [719, 429] width 197 height 51
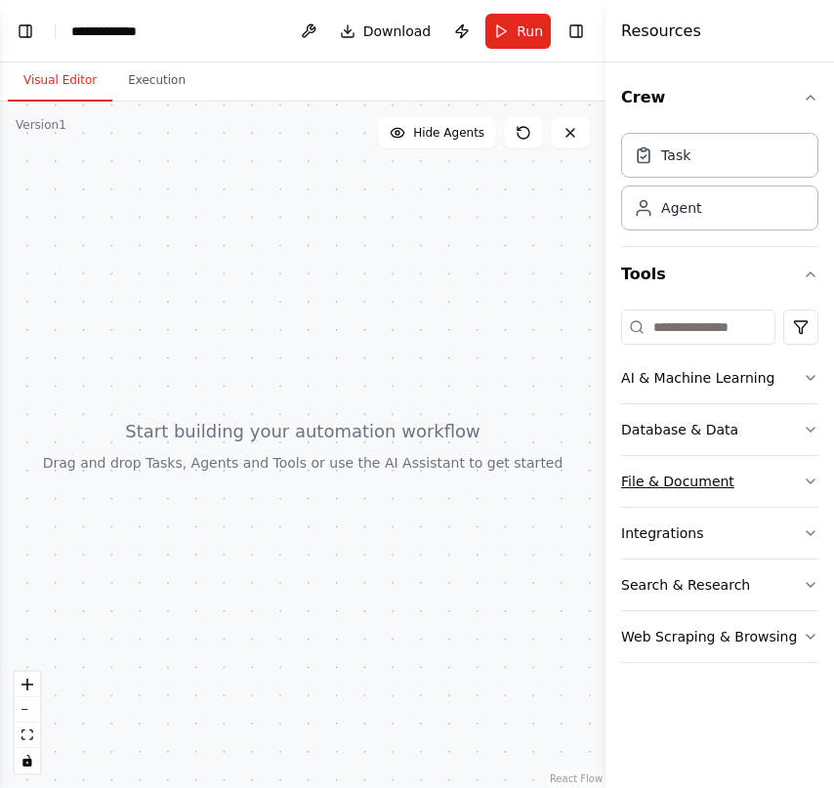
click at [767, 477] on button "File & Document" at bounding box center [719, 481] width 197 height 51
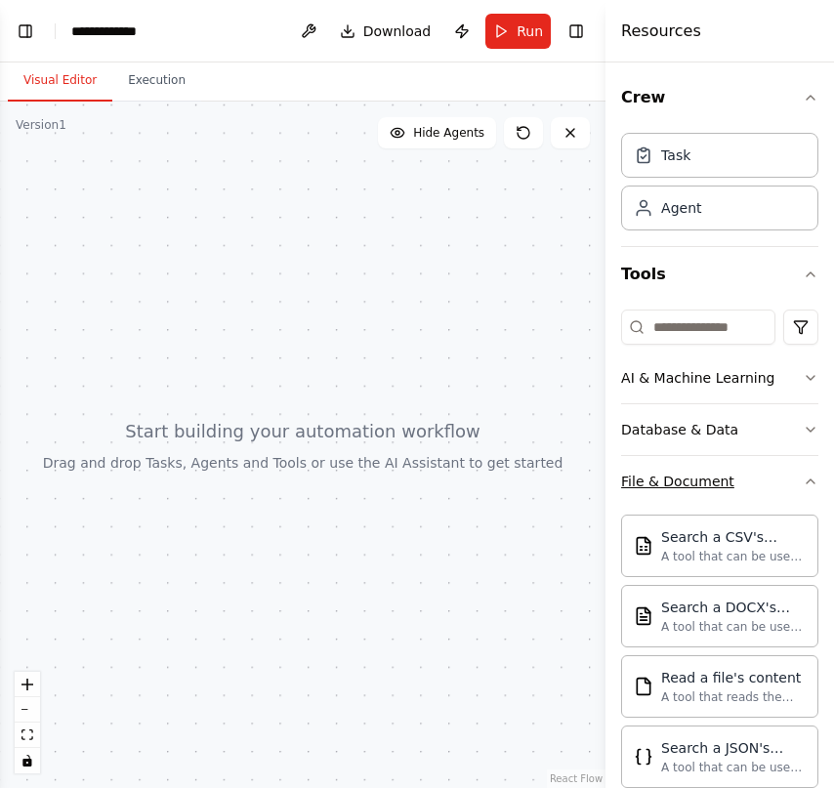
click at [765, 475] on button "File & Document" at bounding box center [719, 481] width 197 height 51
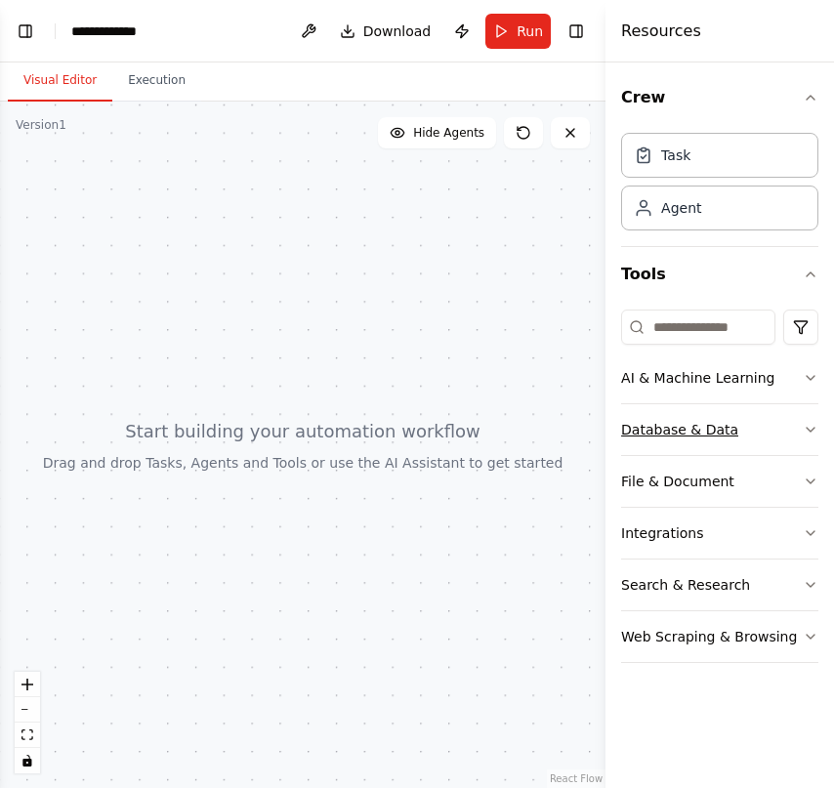
click at [752, 422] on button "Database & Data" at bounding box center [719, 429] width 197 height 51
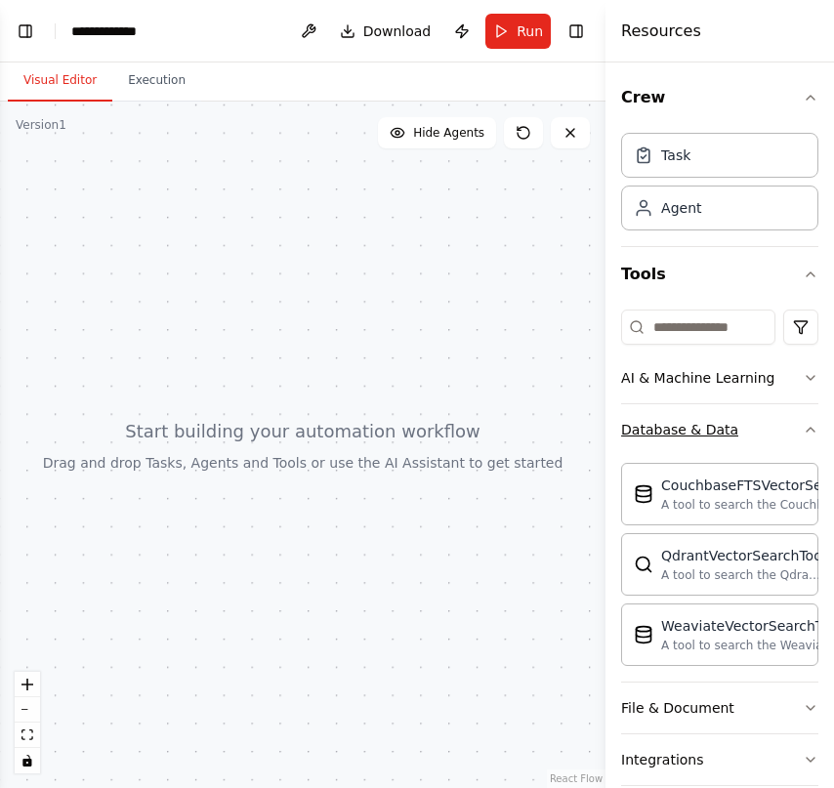
click at [752, 422] on button "Database & Data" at bounding box center [719, 429] width 197 height 51
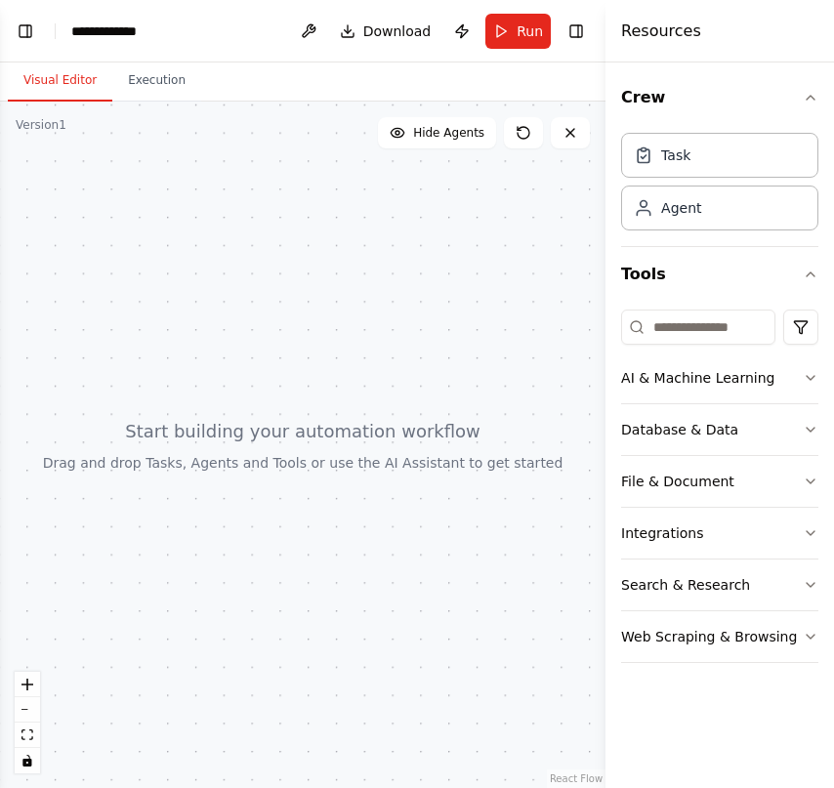
click at [682, 233] on div "Task Agent" at bounding box center [719, 185] width 197 height 121
click at [695, 214] on div "Agent" at bounding box center [681, 207] width 40 height 20
click at [707, 227] on div "Task Agent" at bounding box center [719, 177] width 197 height 105
click at [715, 210] on div "Agent" at bounding box center [719, 207] width 197 height 45
click at [713, 653] on button "Web Scraping & Browsing" at bounding box center [719, 636] width 197 height 51
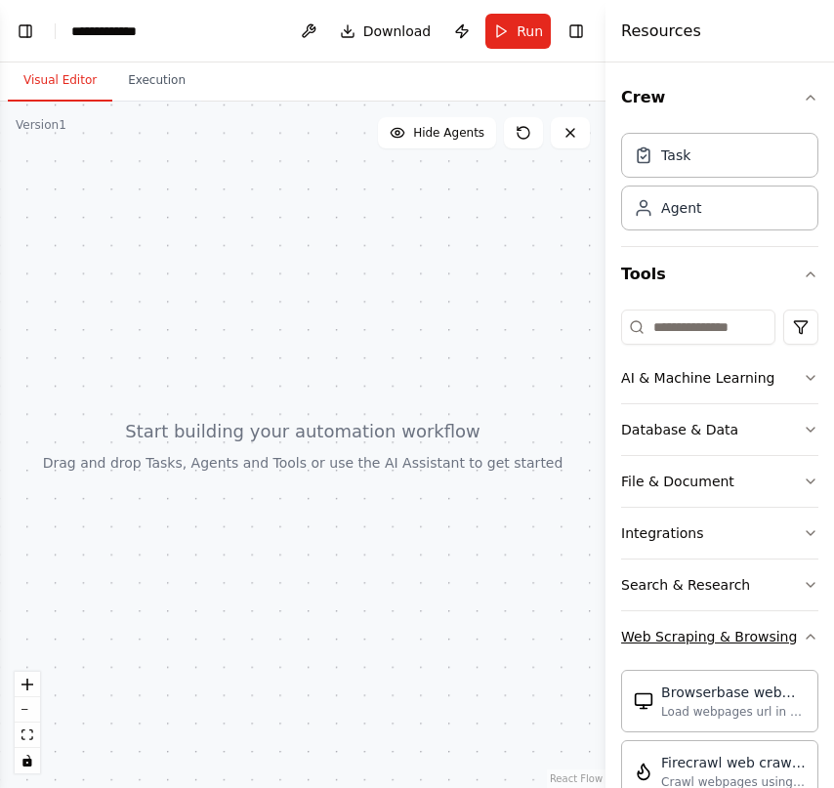
click at [727, 641] on div "Web Scraping & Browsing" at bounding box center [709, 637] width 176 height 20
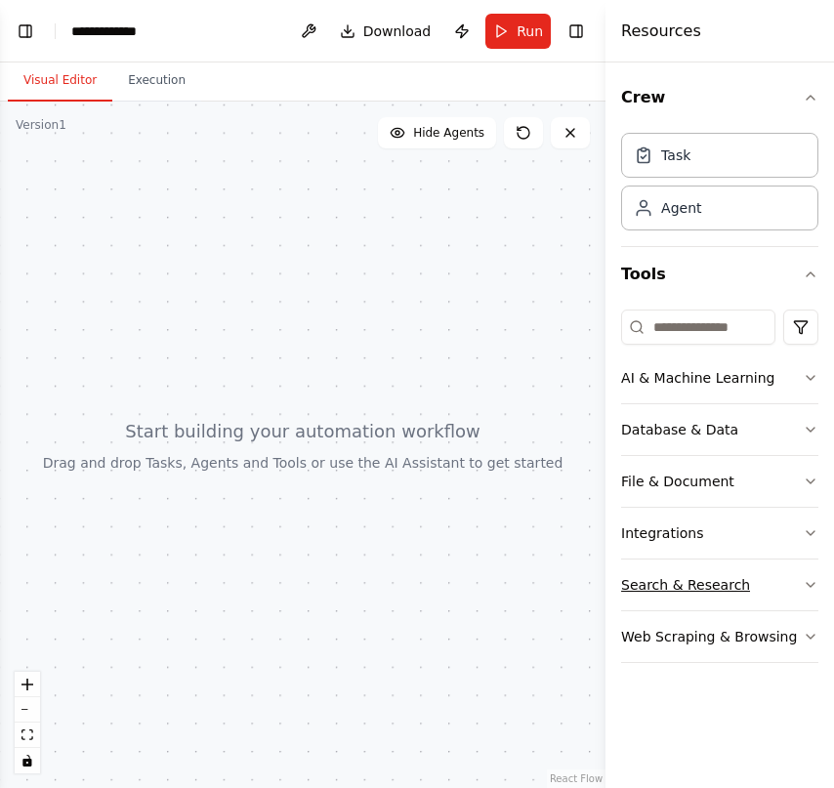
click at [732, 587] on div "Search & Research" at bounding box center [685, 585] width 129 height 20
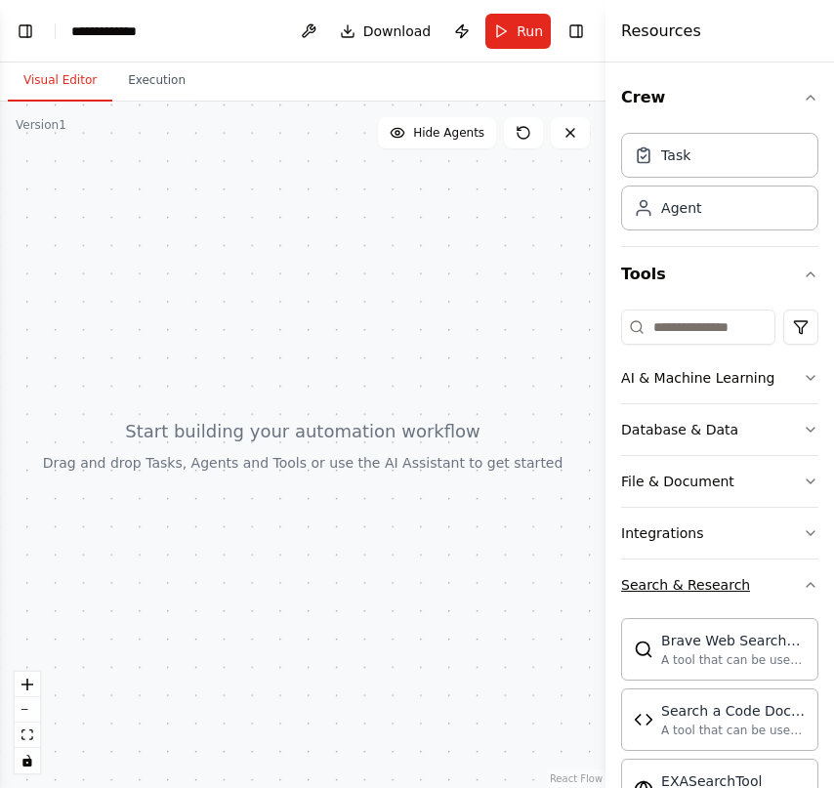
click at [732, 587] on div "Search & Research" at bounding box center [685, 585] width 129 height 20
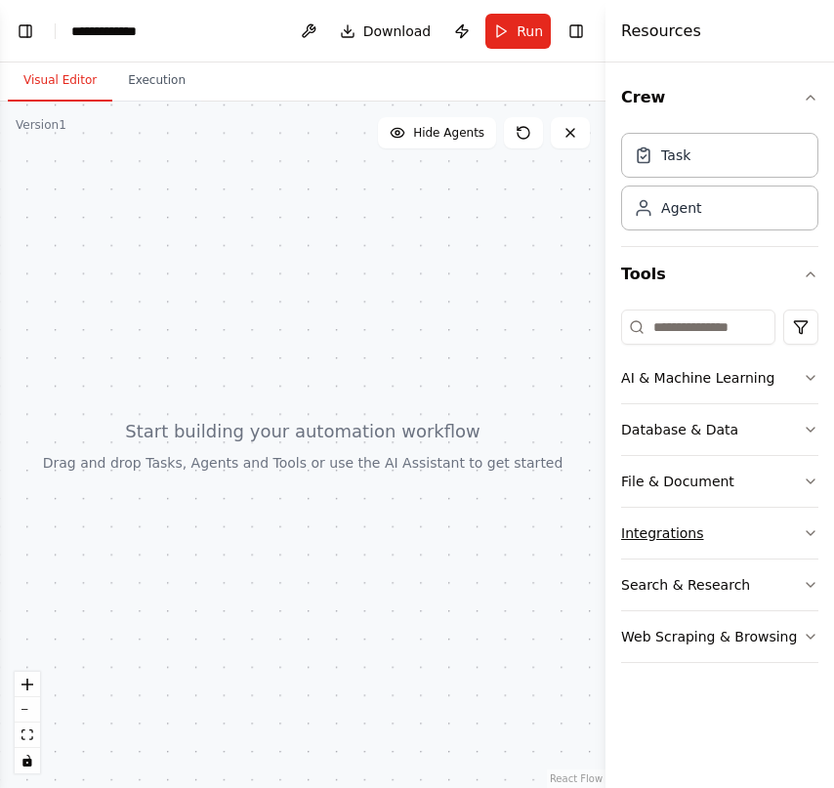
click at [720, 542] on button "Integrations" at bounding box center [719, 533] width 197 height 51
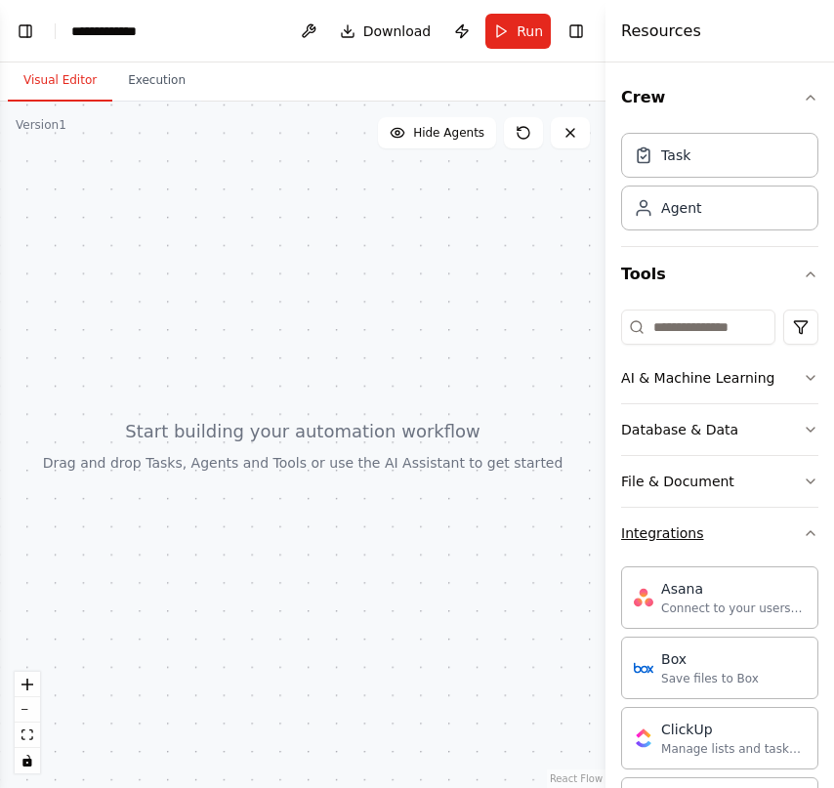
click at [720, 540] on button "Integrations" at bounding box center [719, 533] width 197 height 51
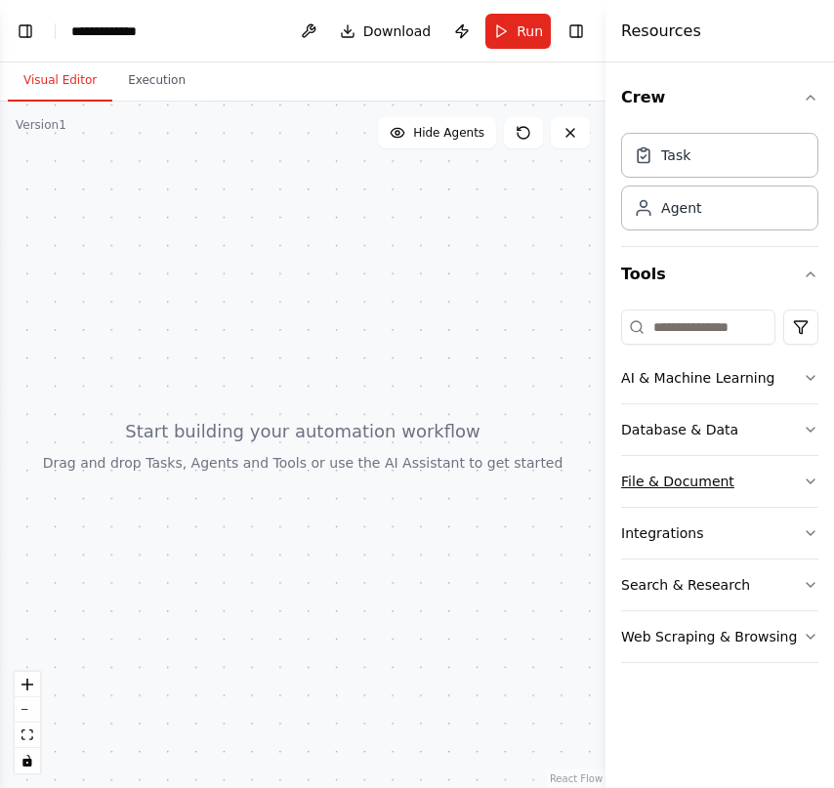
click at [715, 482] on div "File & Document" at bounding box center [677, 482] width 113 height 20
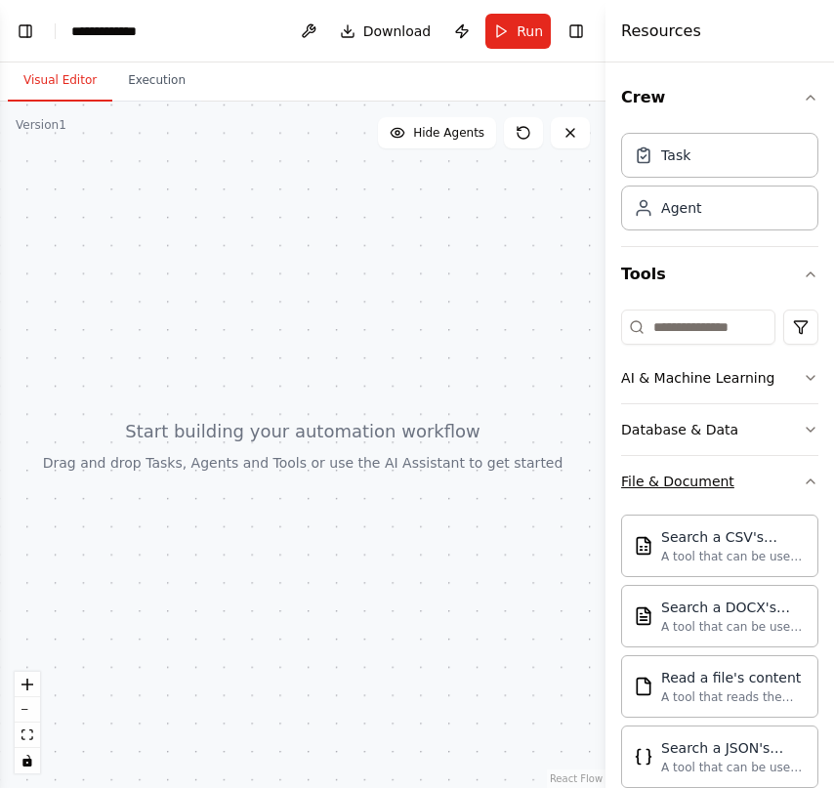
click at [716, 481] on div "File & Document" at bounding box center [677, 482] width 113 height 20
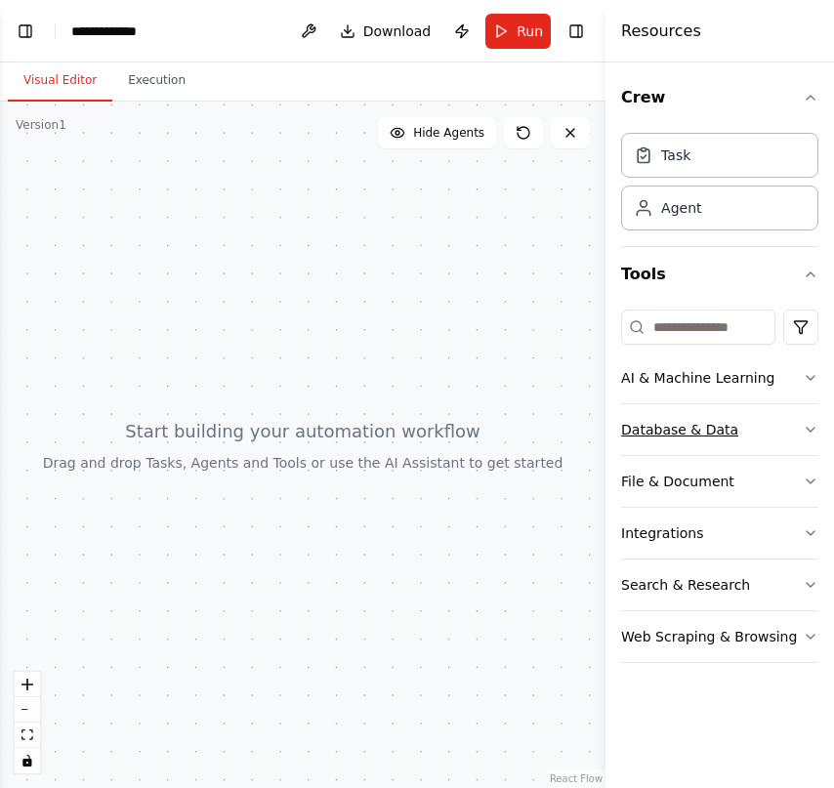
click at [715, 436] on div "Database & Data" at bounding box center [679, 430] width 117 height 20
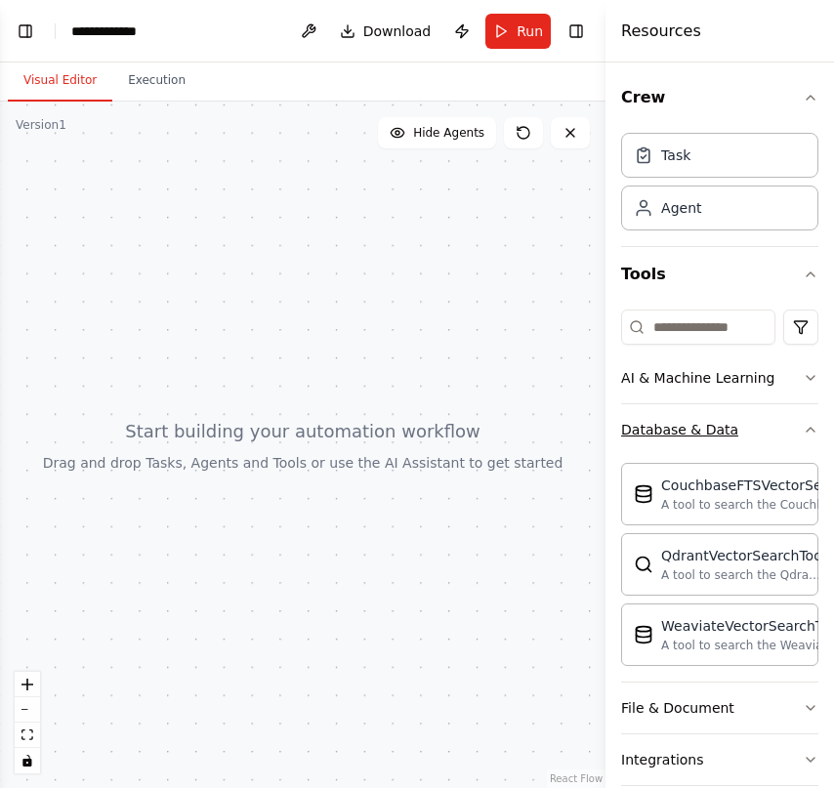
click at [713, 434] on div "Database & Data" at bounding box center [679, 430] width 117 height 20
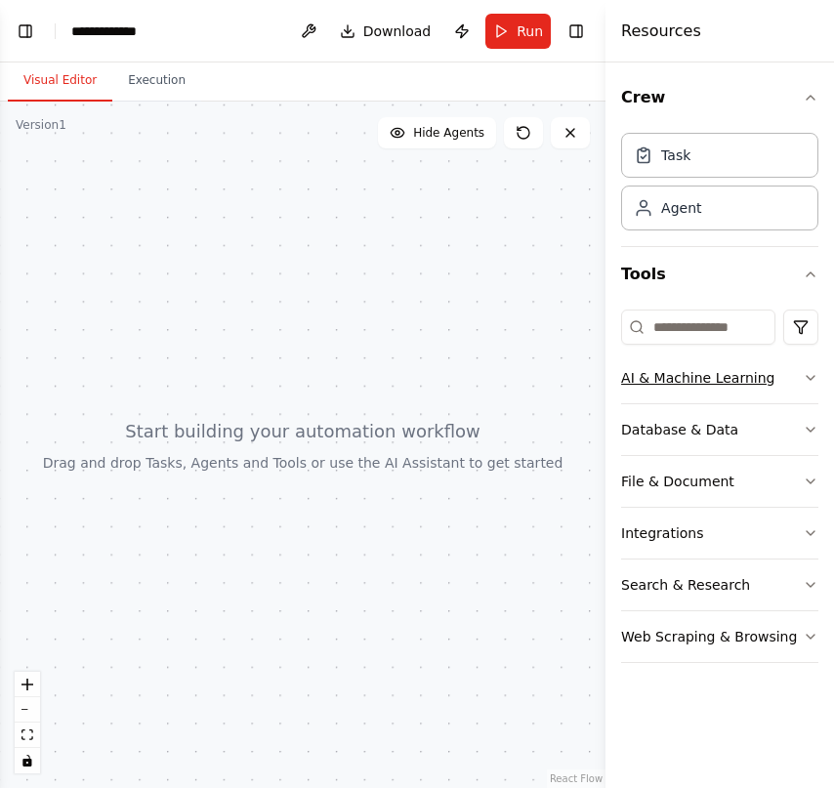
click at [707, 390] on button "AI & Machine Learning" at bounding box center [719, 377] width 197 height 51
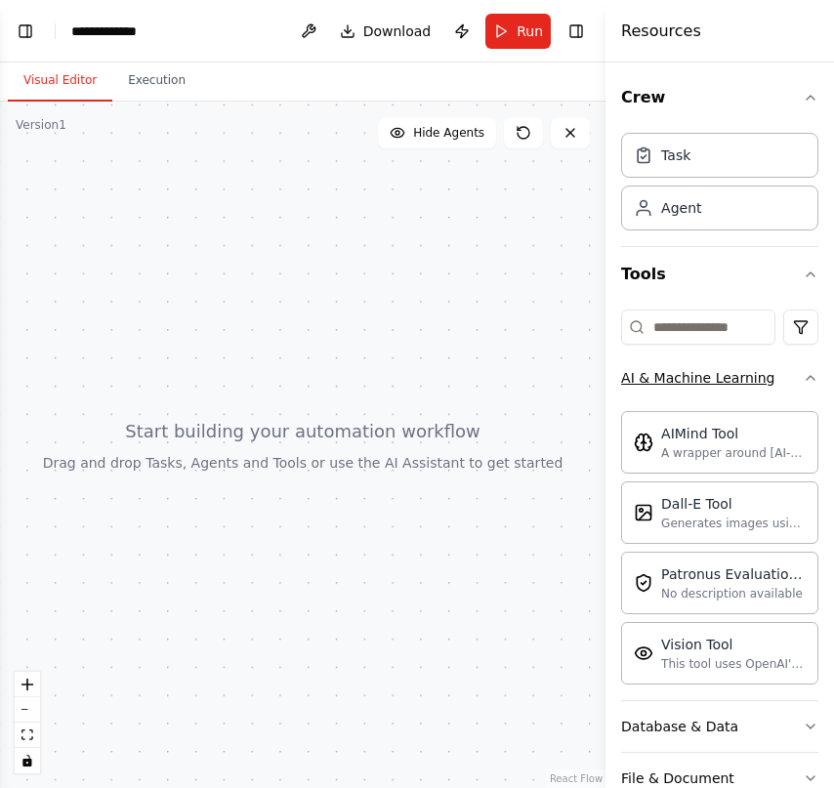
click at [707, 386] on button "AI & Machine Learning" at bounding box center [719, 377] width 197 height 51
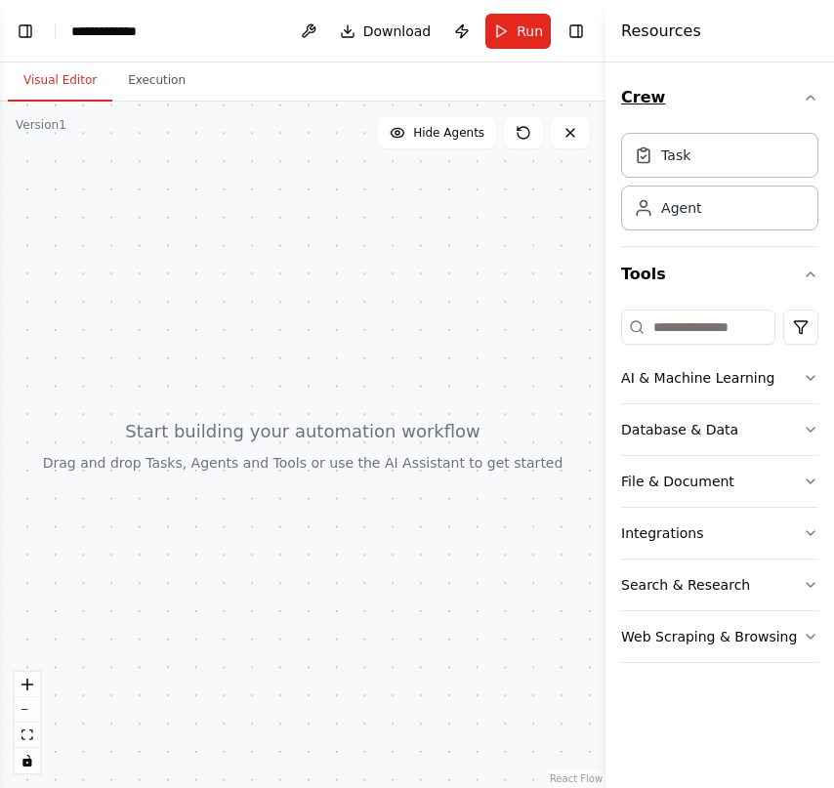
click at [801, 101] on button "Crew" at bounding box center [719, 97] width 197 height 55
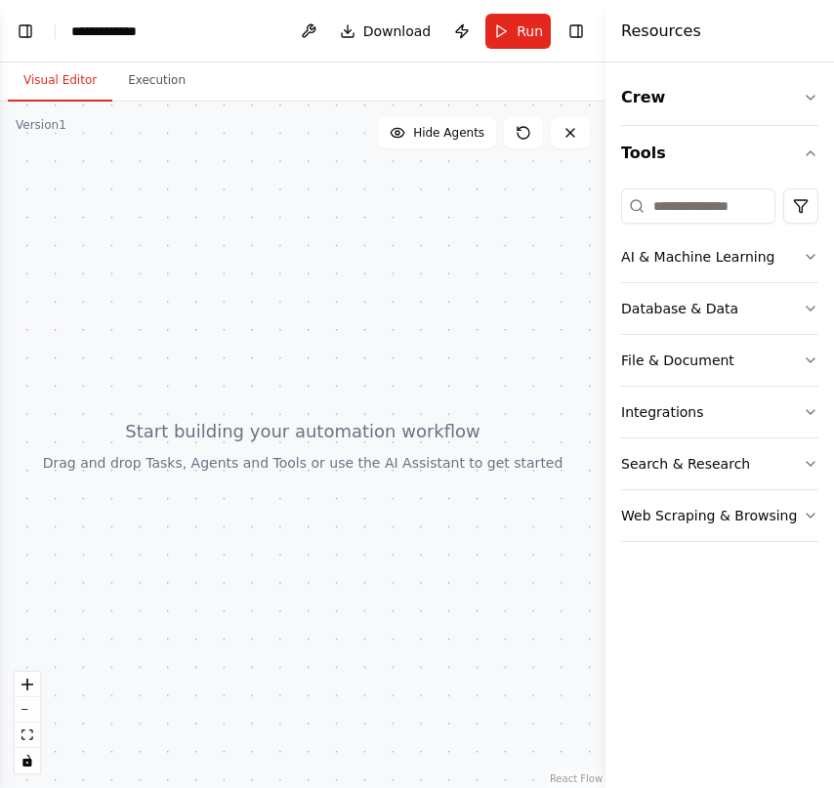
click at [629, 33] on h4 "Resources" at bounding box center [661, 31] width 80 height 23
click at [531, 249] on div at bounding box center [302, 445] width 605 height 686
click at [568, 142] on button at bounding box center [570, 132] width 39 height 31
click at [578, 140] on icon at bounding box center [570, 133] width 16 height 16
click at [566, 36] on button "Toggle Right Sidebar" at bounding box center [575, 31] width 27 height 27
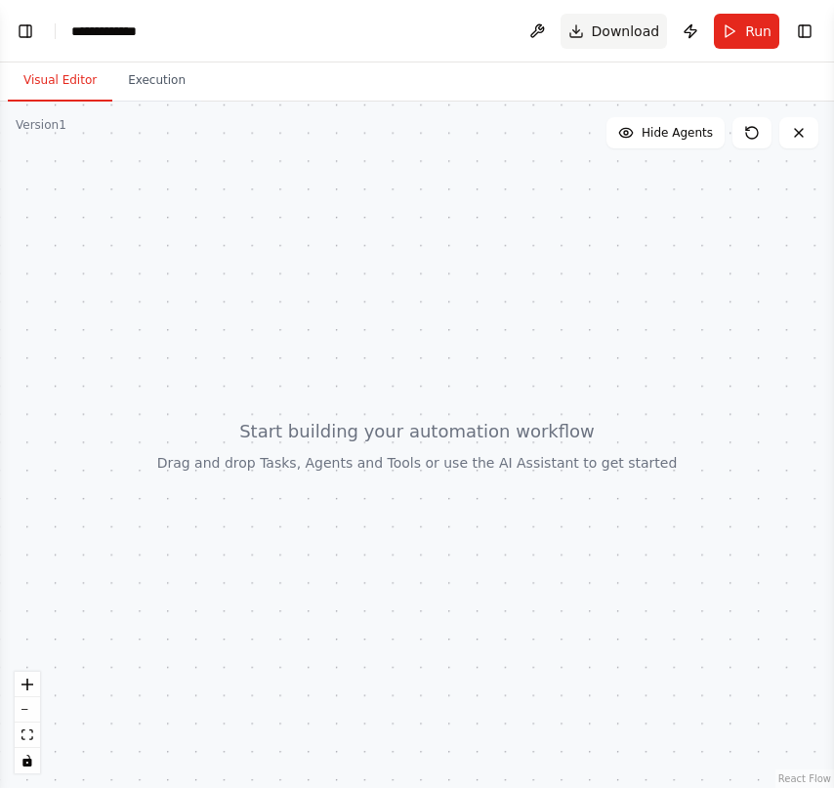
click at [631, 35] on span "Download" at bounding box center [626, 31] width 68 height 20
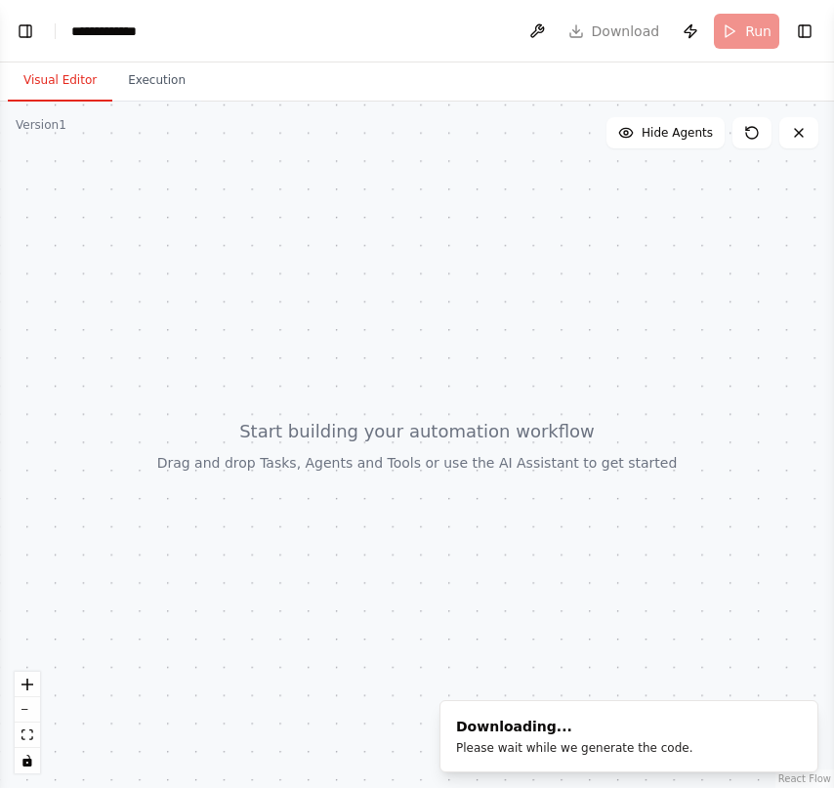
click at [523, 34] on header "**********" at bounding box center [417, 31] width 834 height 62
click at [536, 32] on button at bounding box center [536, 31] width 31 height 35
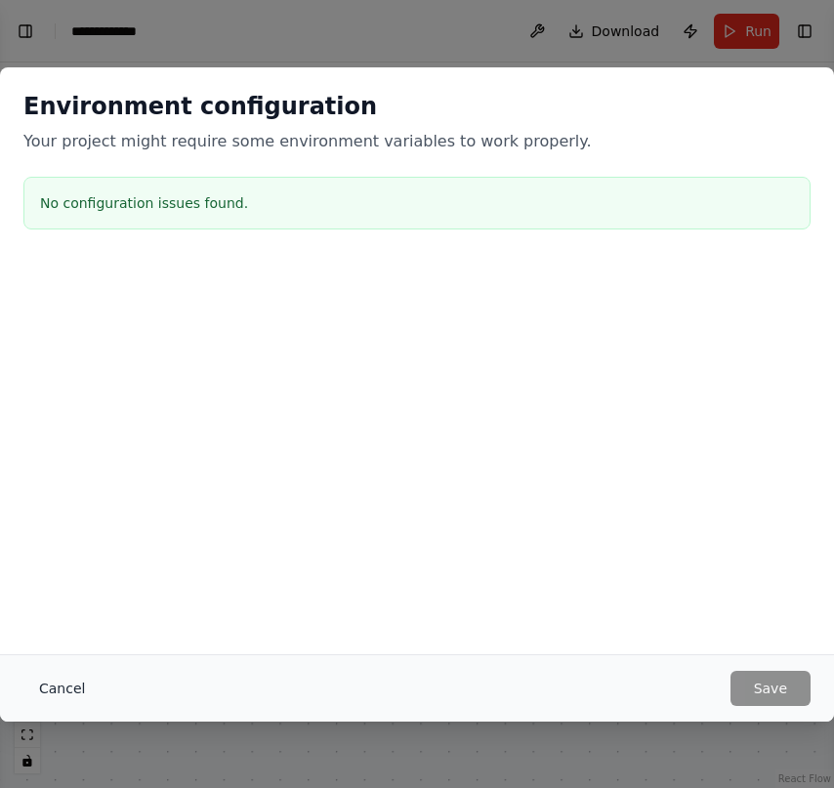
click at [71, 682] on button "Cancel" at bounding box center [61, 688] width 77 height 35
